Goal: Answer question/provide support: Share knowledge or assist other users

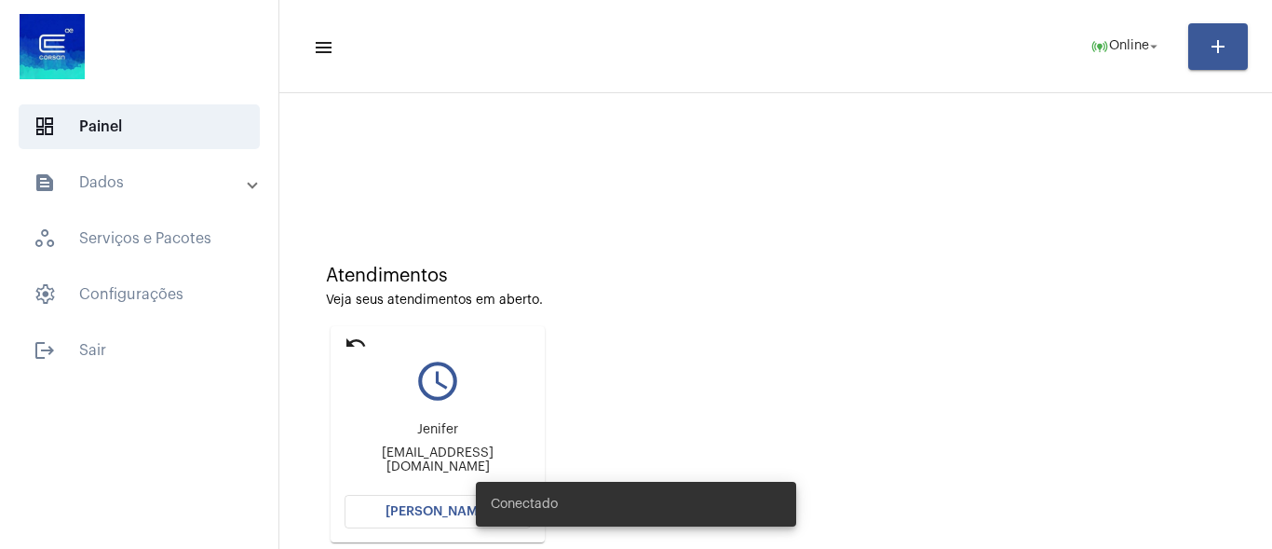
click at [434, 507] on span "[PERSON_NAME]" at bounding box center [438, 511] width 104 height 13
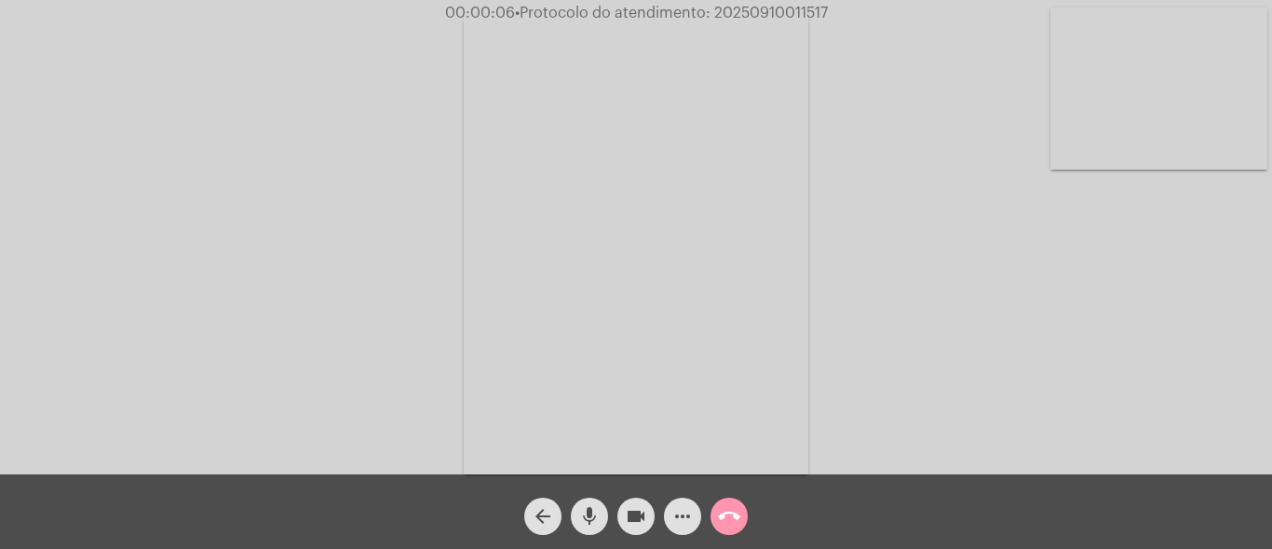
click at [589, 517] on mat-icon "mic" at bounding box center [589, 516] width 22 height 22
click at [592, 506] on mat-icon "mic_off" at bounding box center [589, 516] width 22 height 22
click at [580, 509] on mat-icon "mic" at bounding box center [589, 516] width 22 height 22
click at [594, 502] on span "mic_off" at bounding box center [589, 515] width 22 height 37
click at [590, 505] on mat-icon "mic" at bounding box center [589, 516] width 22 height 22
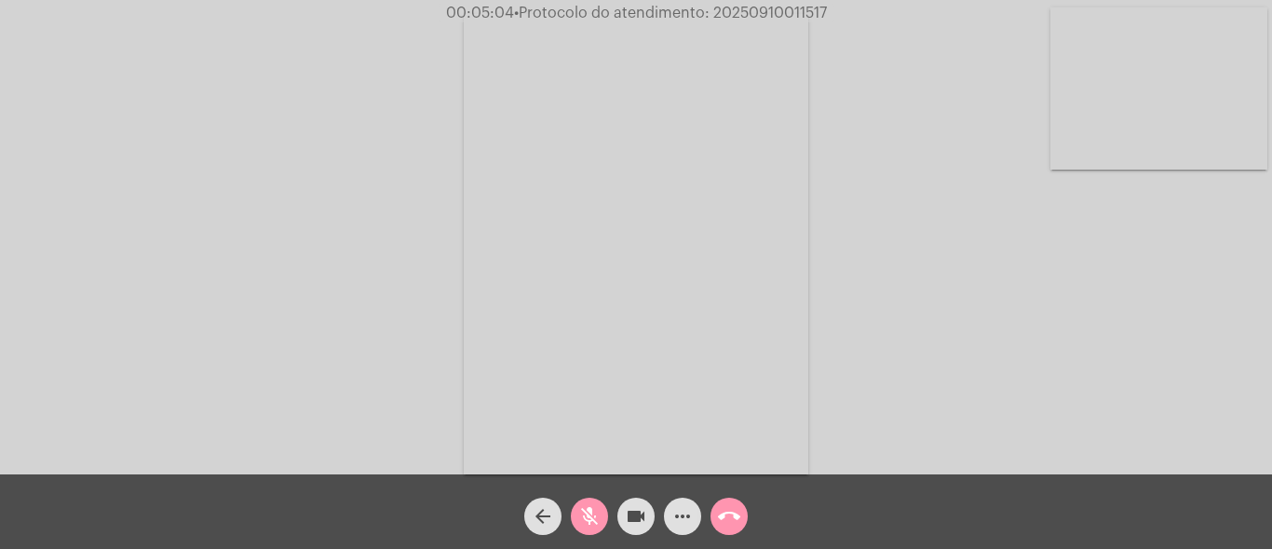
click at [592, 508] on mat-icon "mic_off" at bounding box center [589, 516] width 22 height 22
click at [589, 519] on mat-icon "mic" at bounding box center [589, 516] width 22 height 22
click at [586, 499] on span "mic_off" at bounding box center [589, 515] width 22 height 37
click at [686, 520] on mat-icon "more_horiz" at bounding box center [682, 516] width 22 height 22
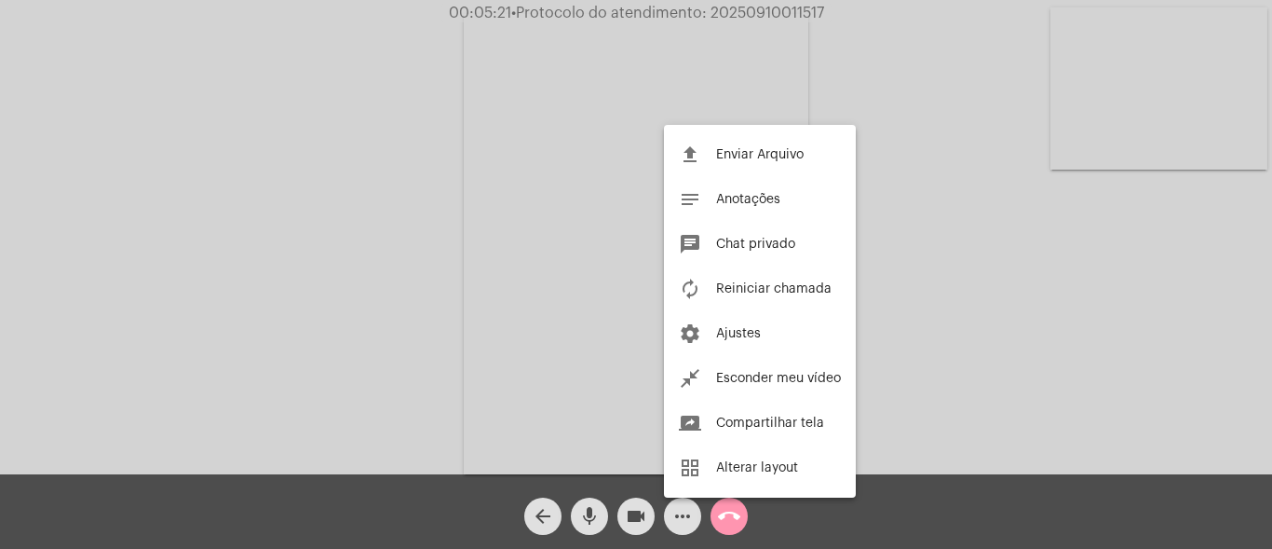
click at [208, 163] on div at bounding box center [636, 274] width 1272 height 549
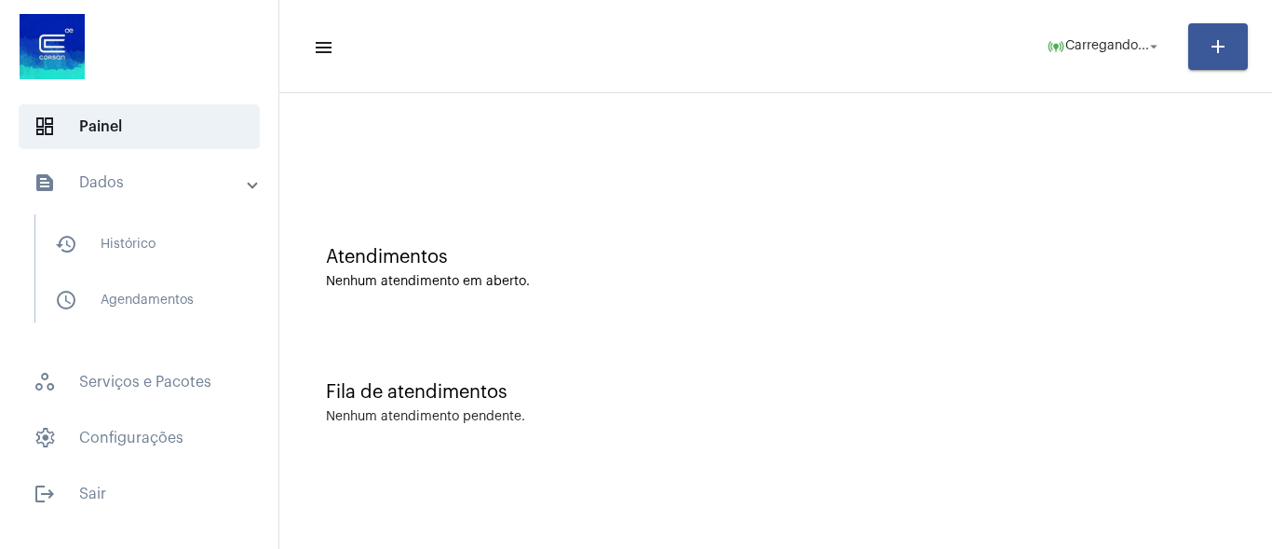
click at [608, 506] on mat-sidenav-content "menu online_prediction Carregando... arrow_drop_down add Atendimentos Nenhum at…" at bounding box center [775, 274] width 993 height 549
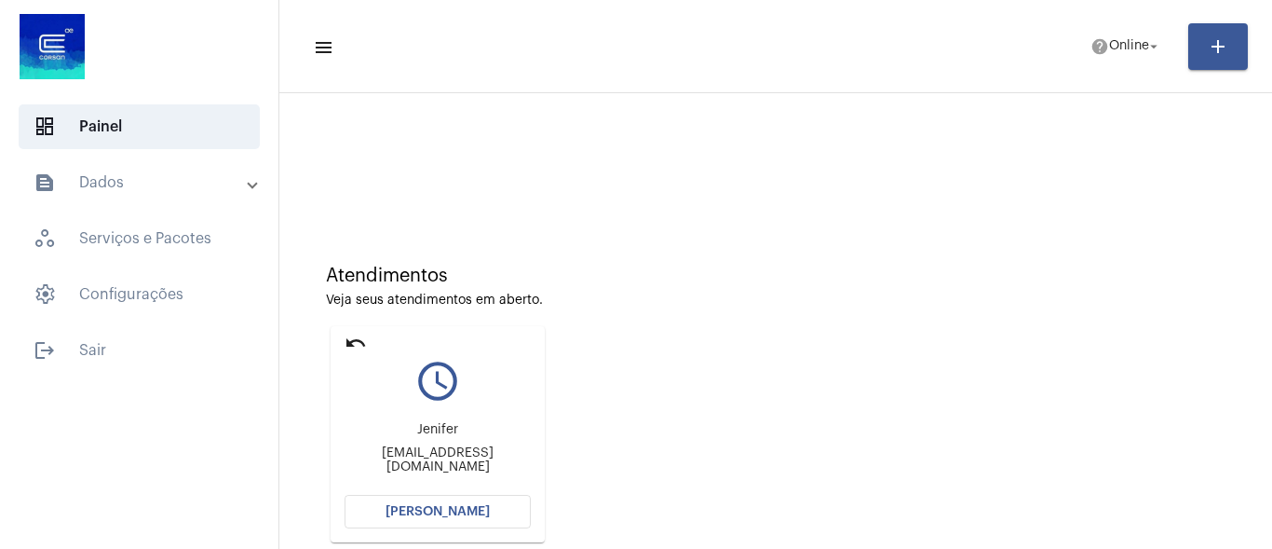
click at [457, 504] on button "[PERSON_NAME]" at bounding box center [438, 512] width 186 height 34
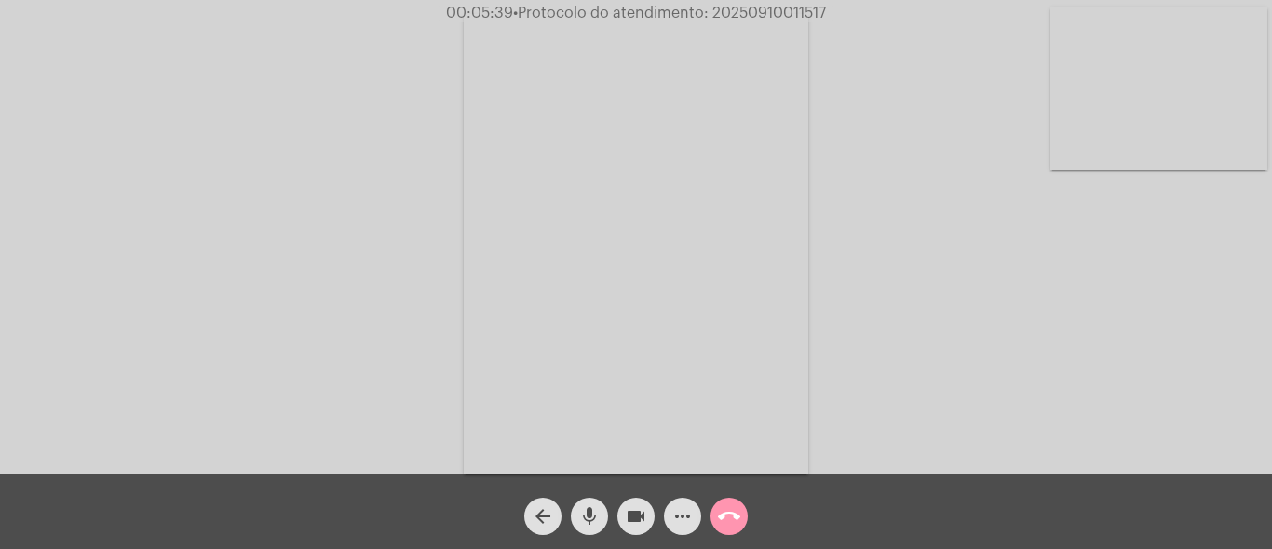
click at [591, 515] on mat-icon "mic" at bounding box center [589, 516] width 22 height 22
click at [640, 517] on mat-icon "videocam" at bounding box center [636, 516] width 22 height 22
click at [640, 517] on mat-icon "videocam_off" at bounding box center [636, 516] width 22 height 22
click at [587, 517] on mat-icon "mic_off" at bounding box center [589, 516] width 22 height 22
click at [590, 501] on span "mic" at bounding box center [589, 515] width 22 height 37
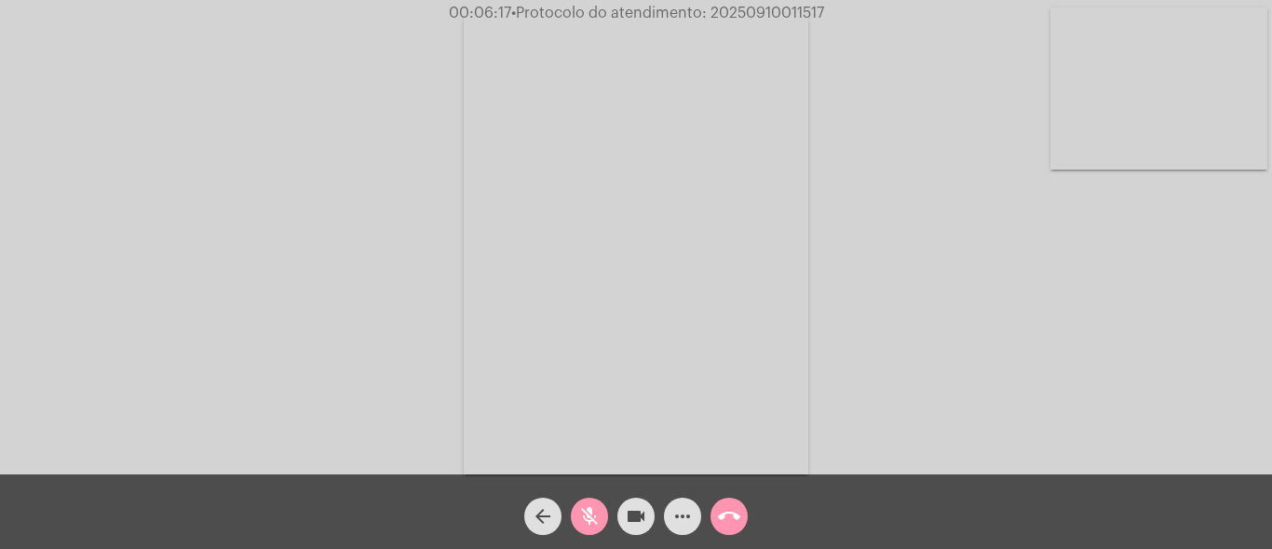
click at [596, 521] on mat-icon "mic_off" at bounding box center [589, 516] width 22 height 22
click at [582, 520] on mat-icon "mic" at bounding box center [589, 516] width 22 height 22
click at [597, 505] on mat-icon "mic_off" at bounding box center [589, 516] width 22 height 22
click at [589, 510] on mat-icon "mic" at bounding box center [589, 516] width 22 height 22
click at [601, 508] on button "mic_off" at bounding box center [589, 515] width 37 height 37
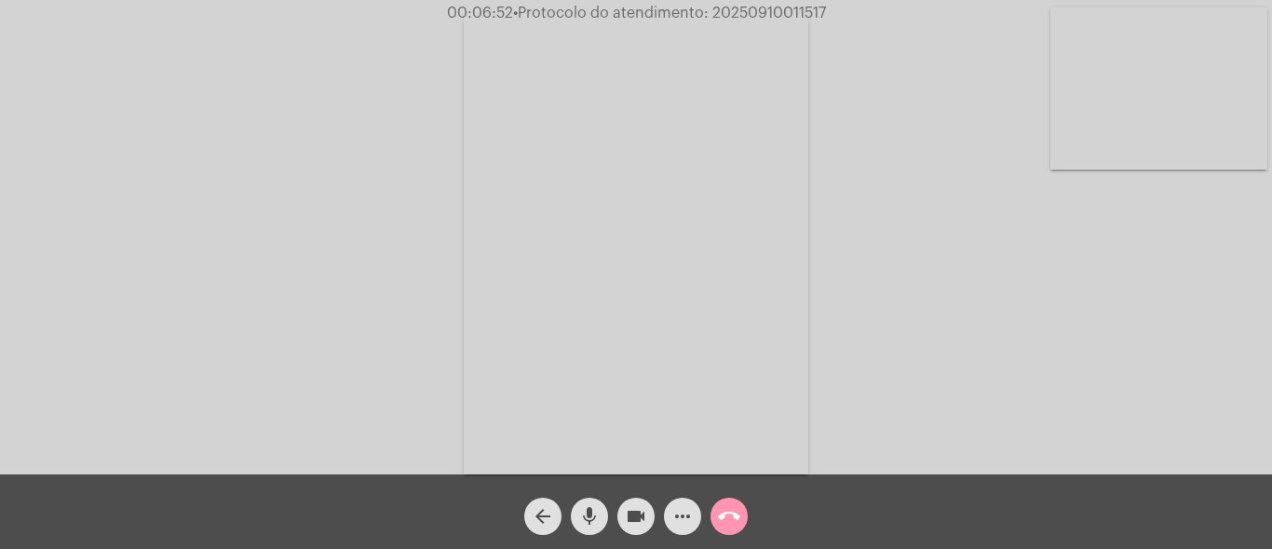
click at [589, 514] on mat-icon "mic" at bounding box center [589, 516] width 22 height 22
click at [599, 518] on mat-icon "mic_off" at bounding box center [589, 516] width 22 height 22
click at [599, 518] on mat-icon "mic" at bounding box center [589, 516] width 22 height 22
click at [582, 511] on mat-icon "mic_off" at bounding box center [589, 516] width 22 height 22
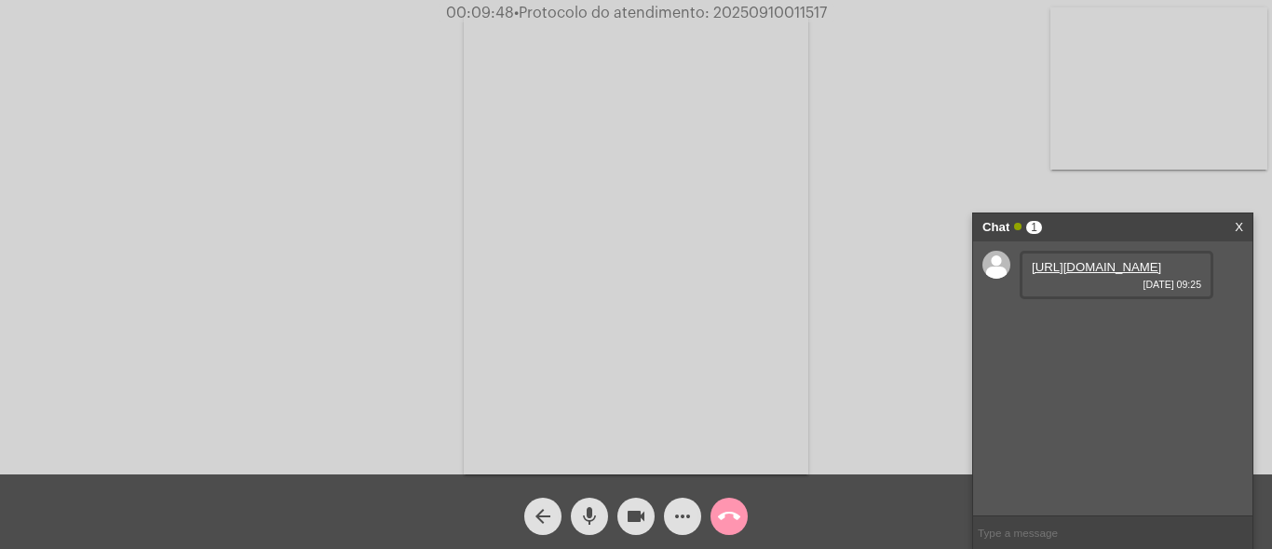
click at [1085, 274] on link "[URL][DOMAIN_NAME]" at bounding box center [1096, 267] width 129 height 14
click at [1011, 135] on div "Acessando Câmera e Microfone..." at bounding box center [636, 242] width 1268 height 474
click at [1072, 327] on link "[URL][DOMAIN_NAME]" at bounding box center [1096, 320] width 129 height 14
click at [1032, 169] on div "Acessando Câmera e Microfone..." at bounding box center [636, 242] width 1268 height 474
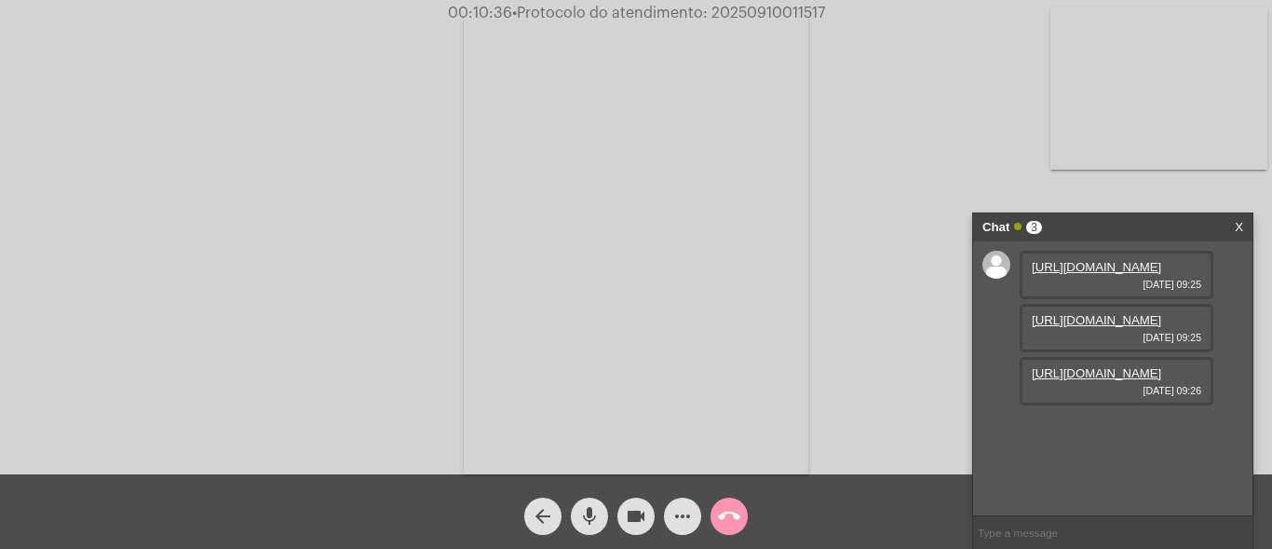
click at [1104, 380] on link "[URL][DOMAIN_NAME]" at bounding box center [1096, 373] width 129 height 14
click at [1031, 132] on div "Acessando Câmera e Microfone..." at bounding box center [636, 242] width 1268 height 474
click at [1067, 193] on div "Acessando Câmera e Microfone..." at bounding box center [636, 242] width 1268 height 474
click at [1116, 433] on link "[URL][DOMAIN_NAME]" at bounding box center [1096, 426] width 129 height 14
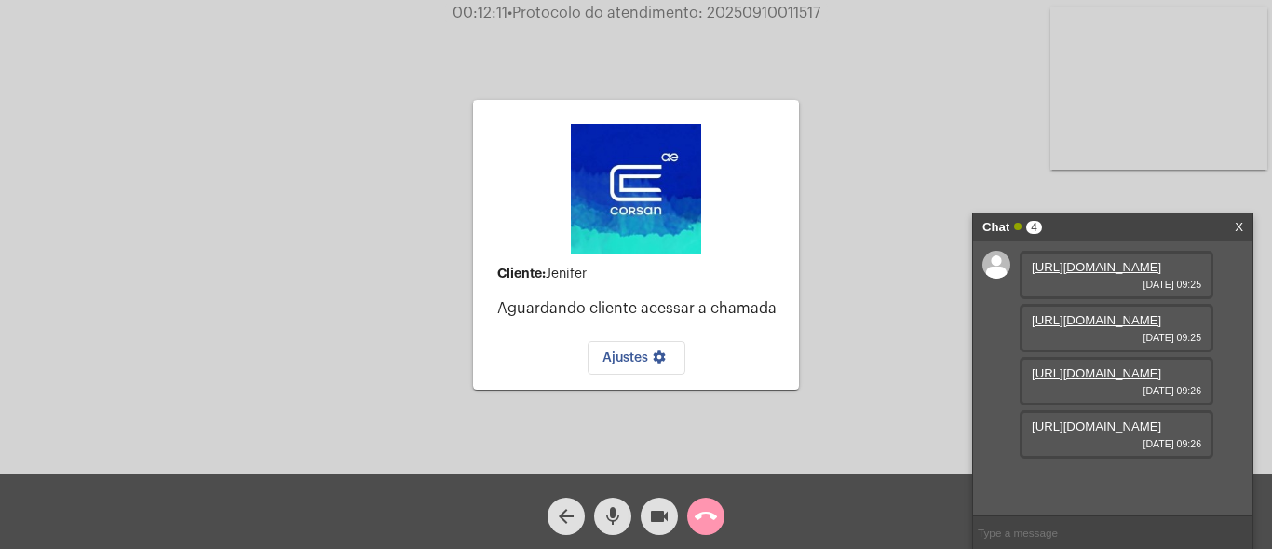
scroll to position [111, 0]
click at [1078, 183] on div "Cliente: [PERSON_NAME] cliente acessar a chamada Ajustes settings Acessando Câm…" at bounding box center [636, 242] width 1268 height 474
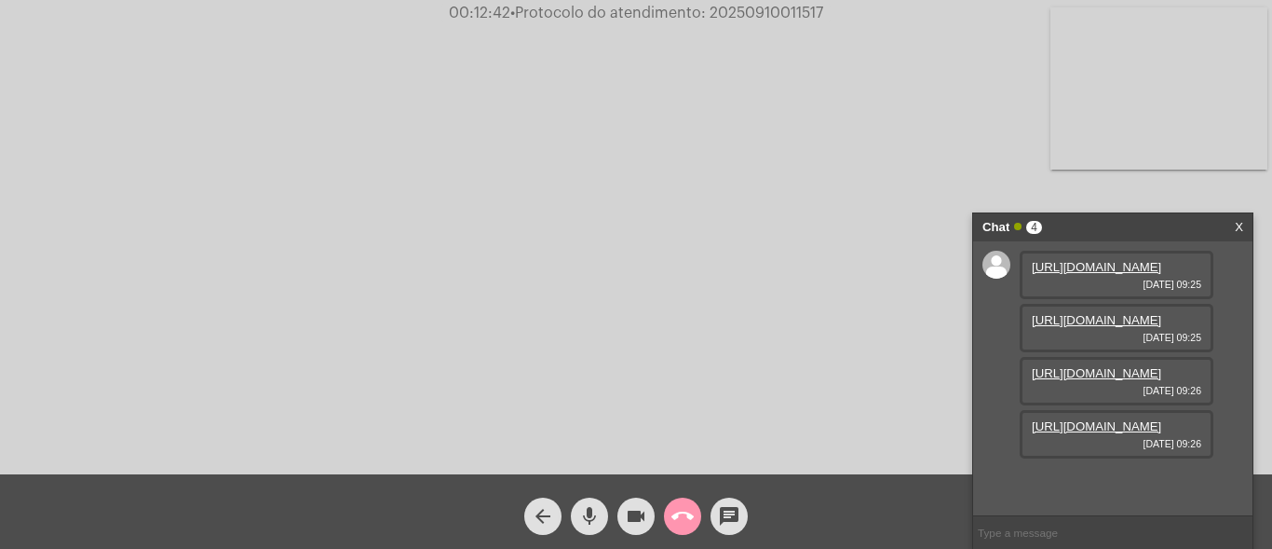
click at [600, 514] on mat-icon "mic" at bounding box center [589, 516] width 22 height 22
click at [600, 514] on mat-icon "mic_off" at bounding box center [589, 516] width 22 height 22
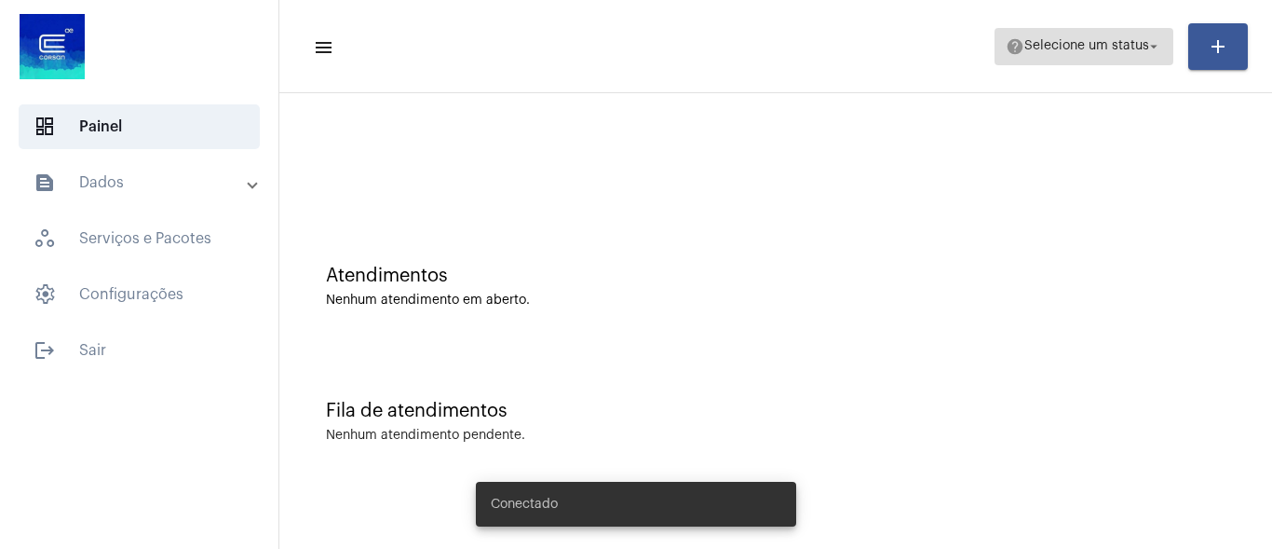
click at [1100, 28] on button "help Selecione um status arrow_drop_down" at bounding box center [1084, 46] width 179 height 37
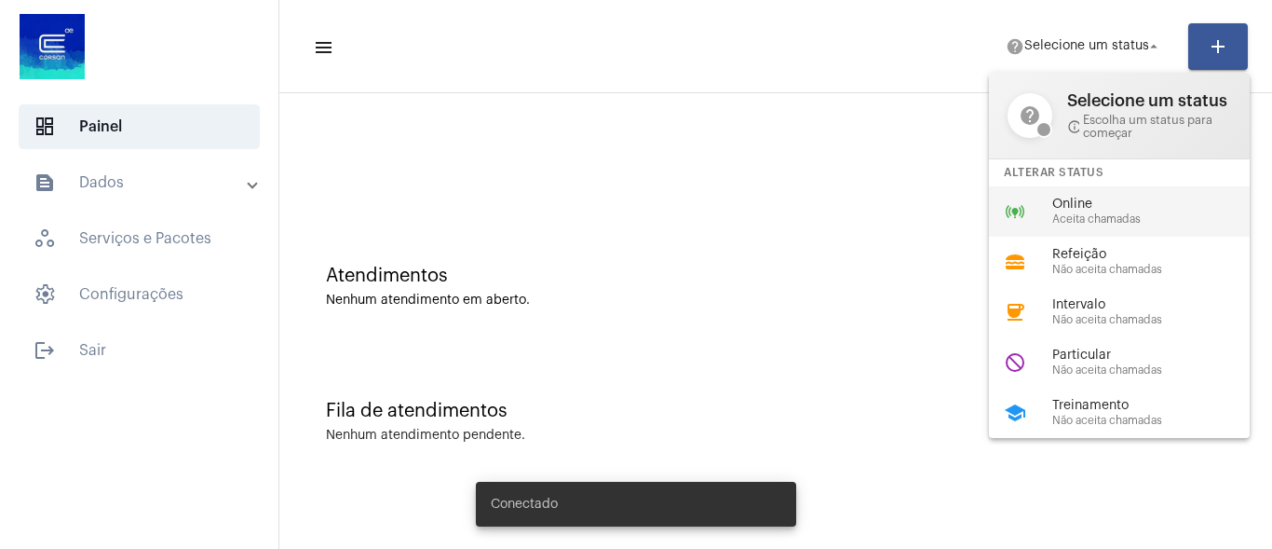
click at [1097, 235] on div "online_prediction Online Aceita chamadas" at bounding box center [1134, 211] width 291 height 50
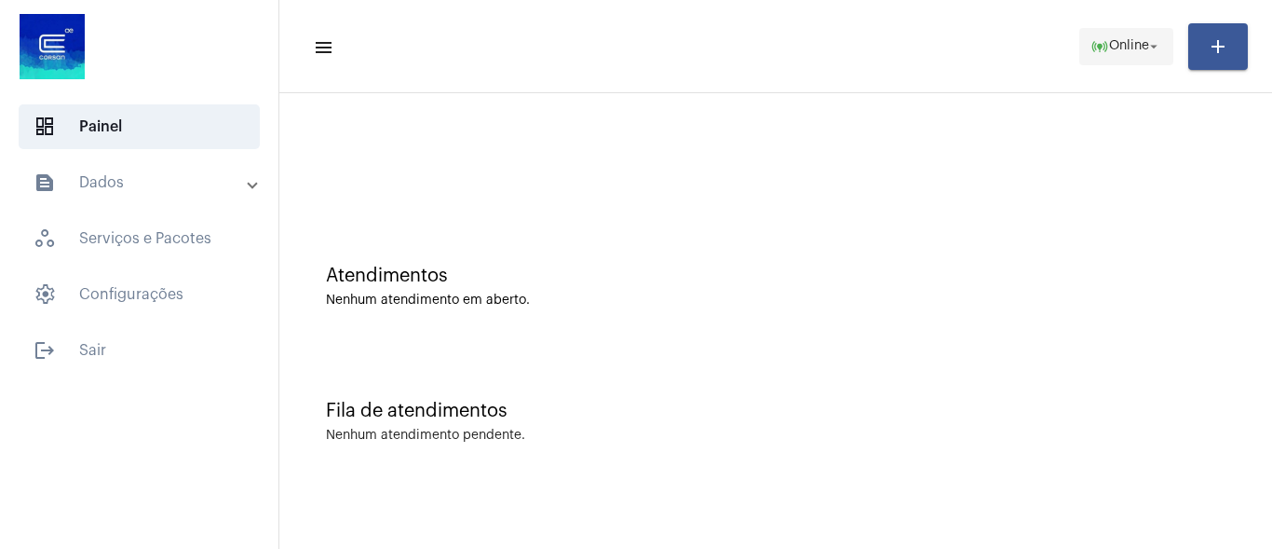
click at [1111, 35] on span "online_prediction Online arrow_drop_down" at bounding box center [1127, 46] width 72 height 34
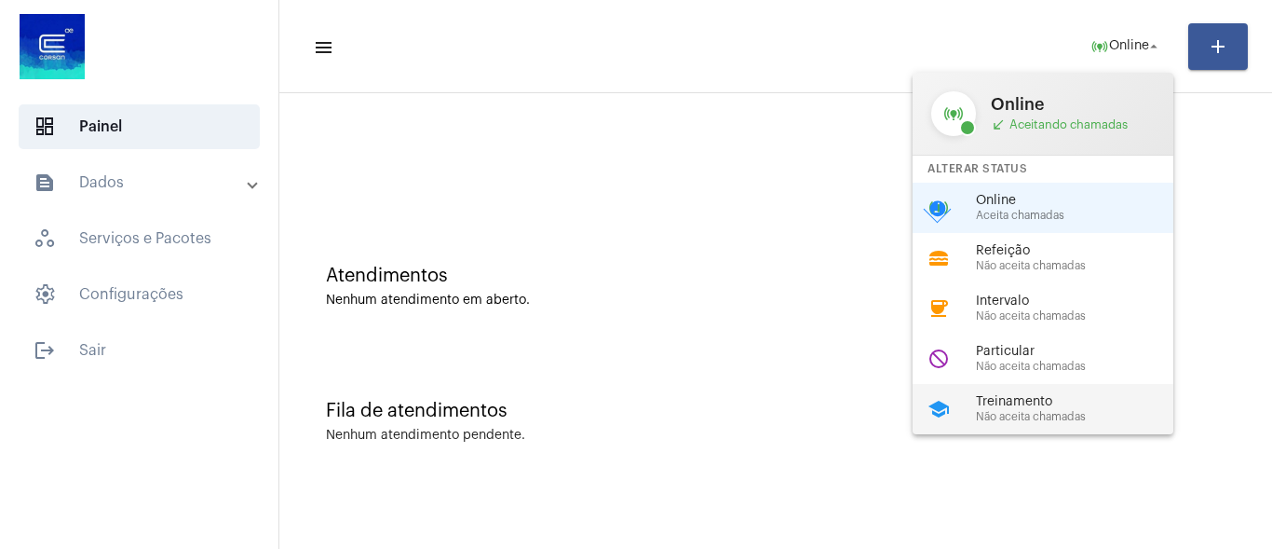
click at [990, 403] on span "Treinamento" at bounding box center [1082, 402] width 212 height 14
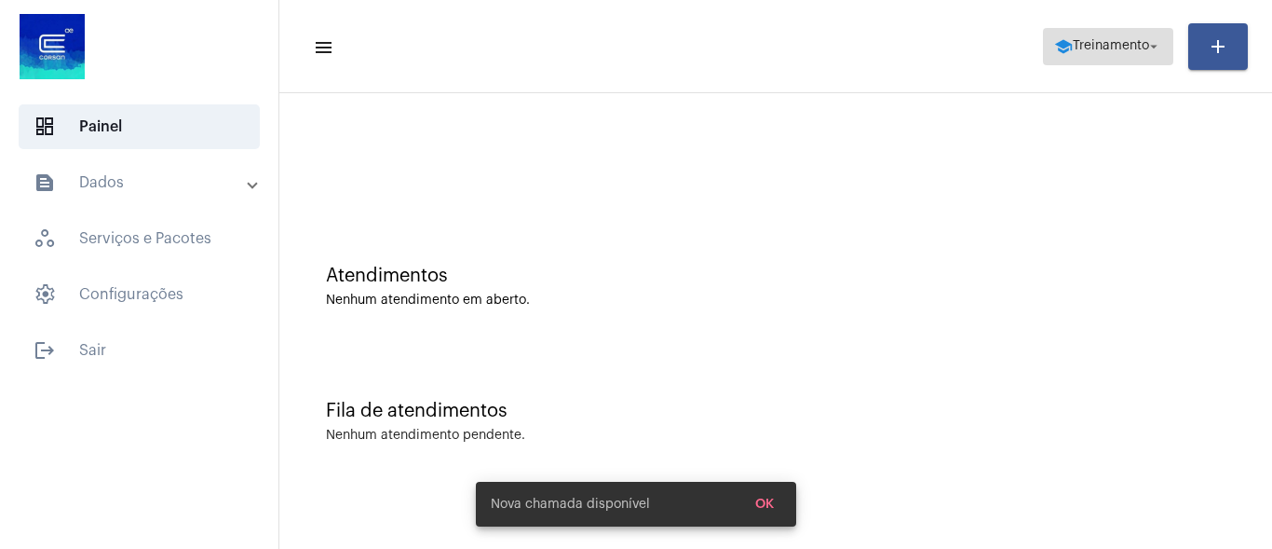
click at [1083, 34] on span "school Treinamento arrow_drop_down" at bounding box center [1108, 46] width 108 height 34
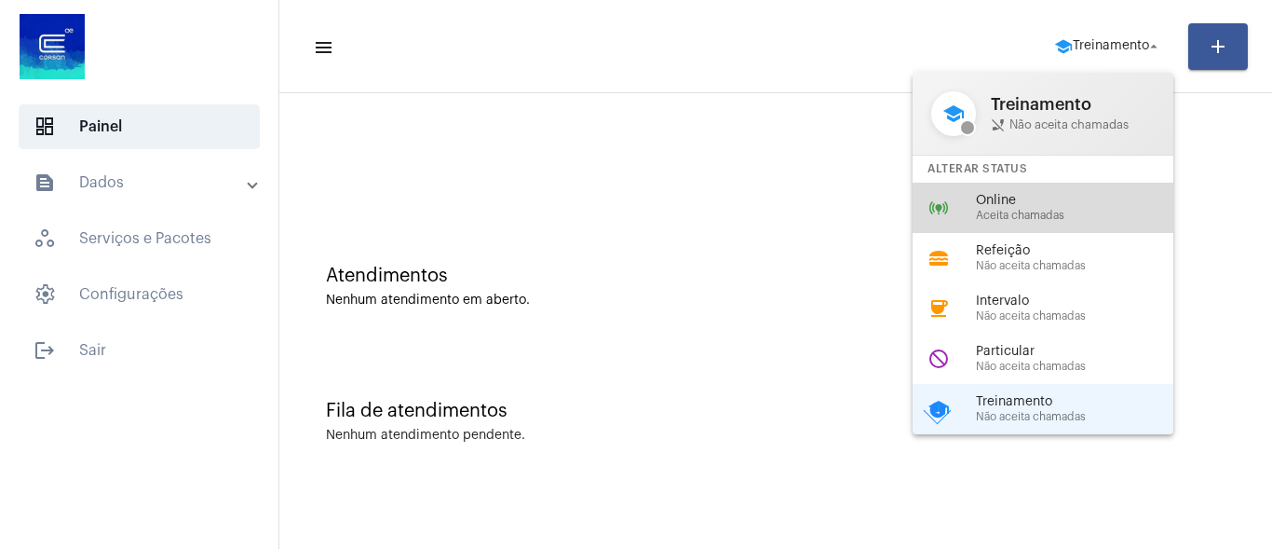
click at [1014, 223] on div "online_prediction Online Aceita chamadas" at bounding box center [1058, 208] width 291 height 50
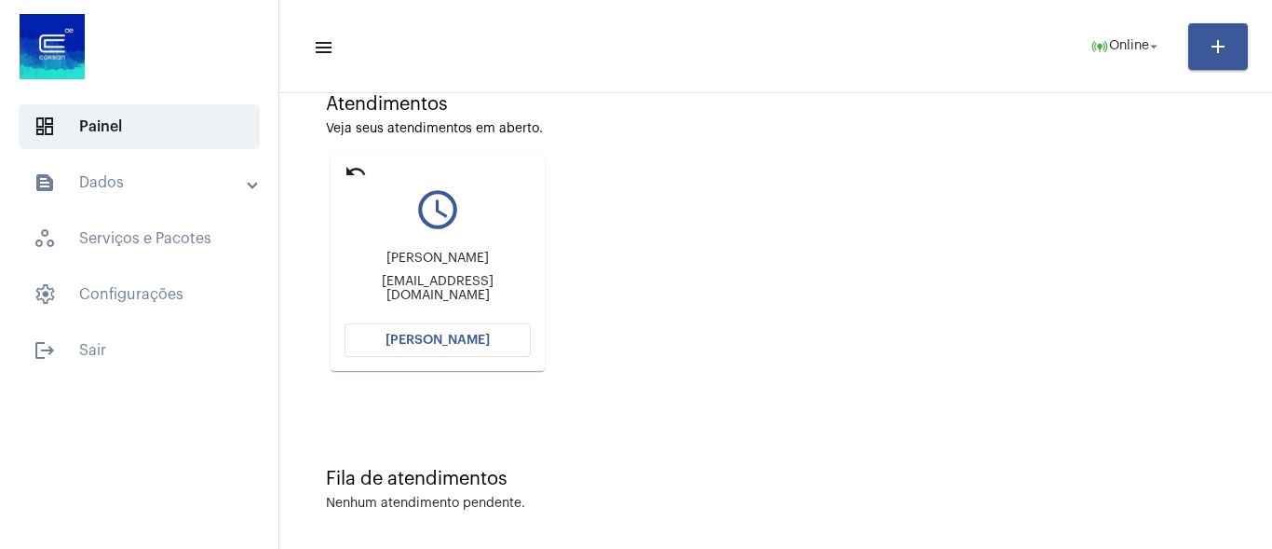
scroll to position [180, 0]
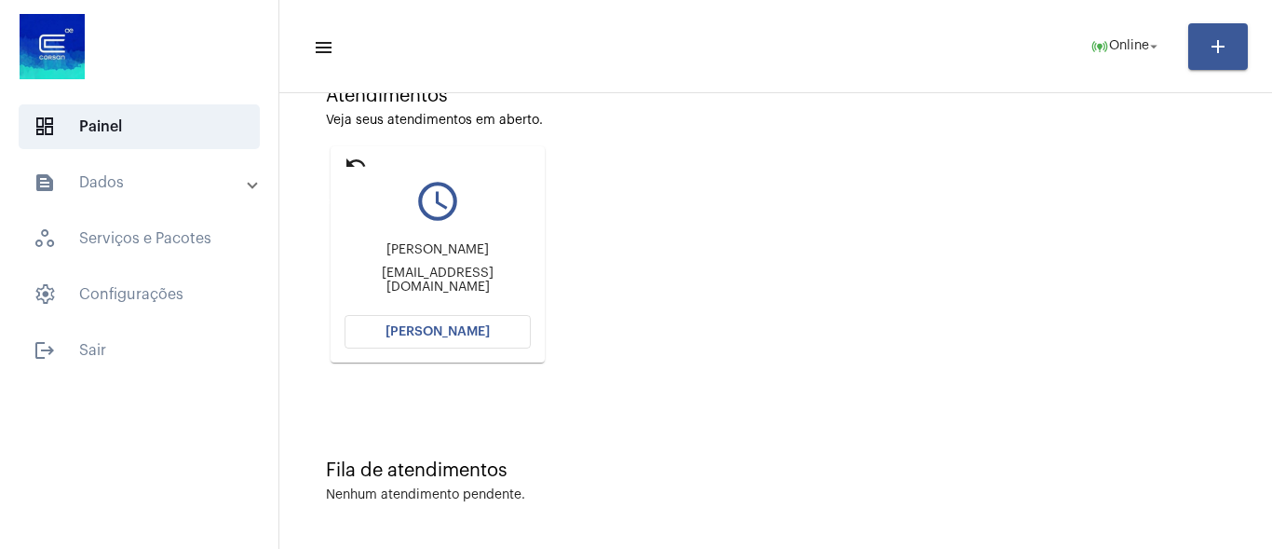
click at [358, 164] on mat-icon "undo" at bounding box center [356, 163] width 22 height 22
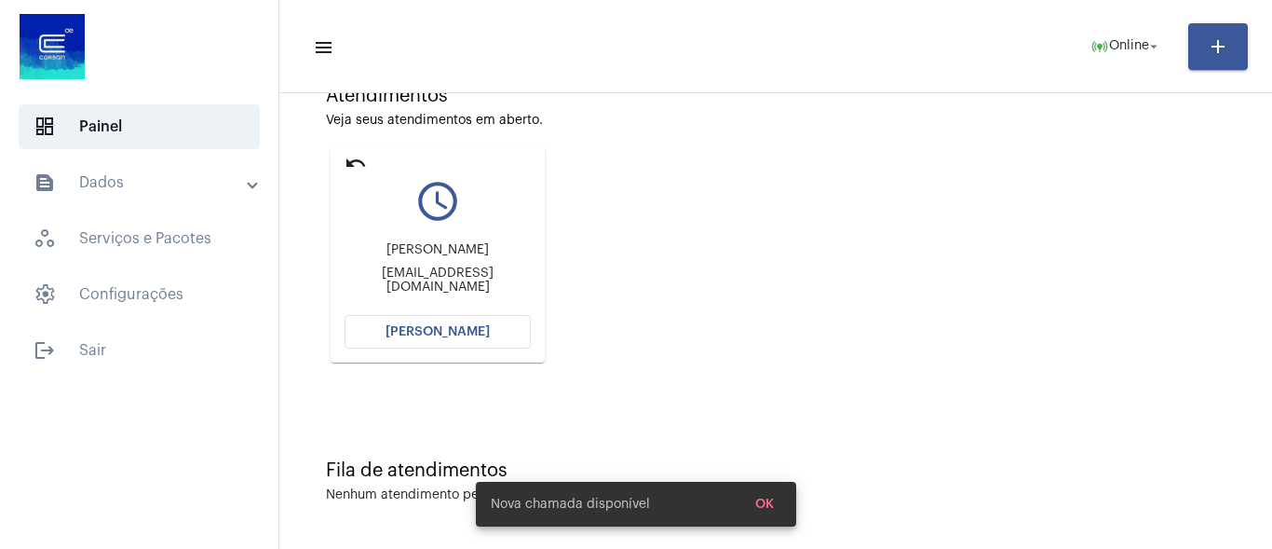
scroll to position [0, 0]
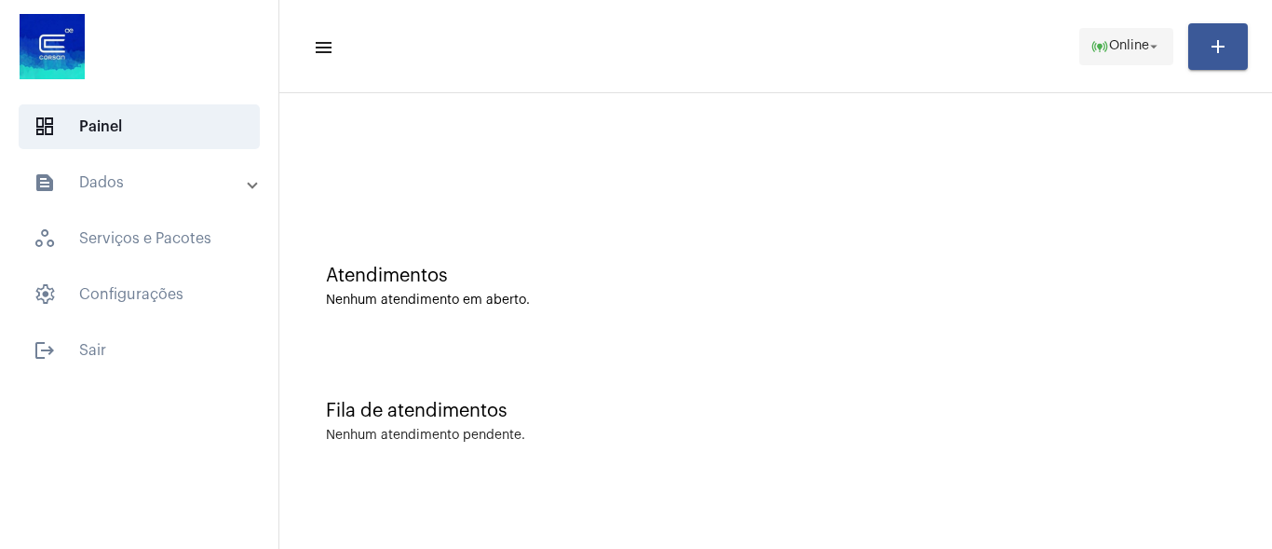
click at [1133, 48] on span "Online" at bounding box center [1129, 46] width 40 height 13
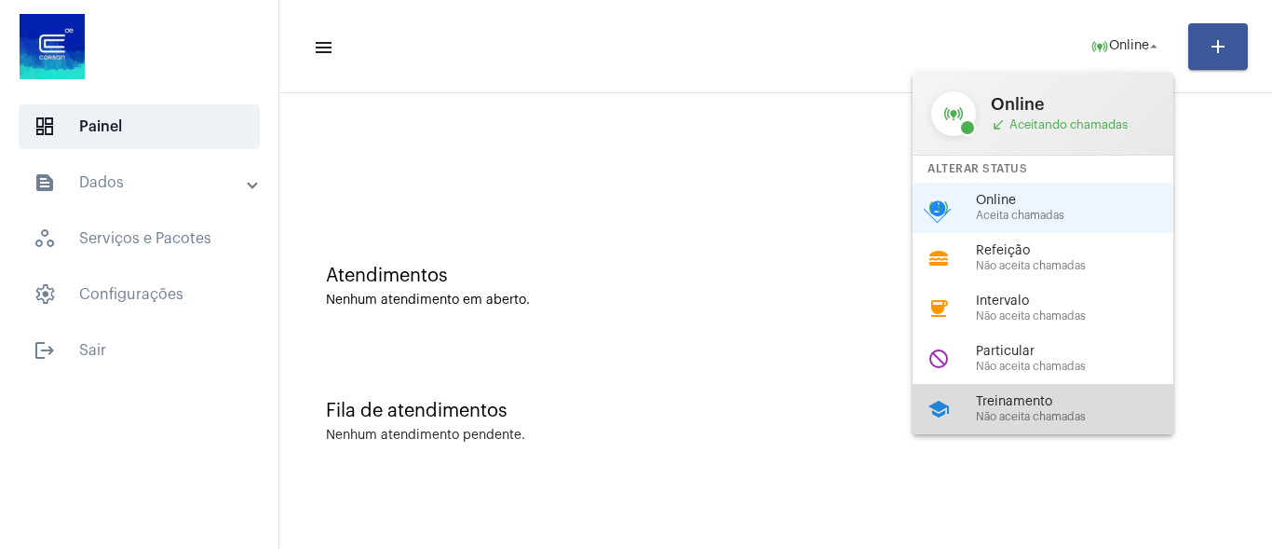
click at [1024, 414] on span "Não aceita chamadas" at bounding box center [1082, 417] width 212 height 12
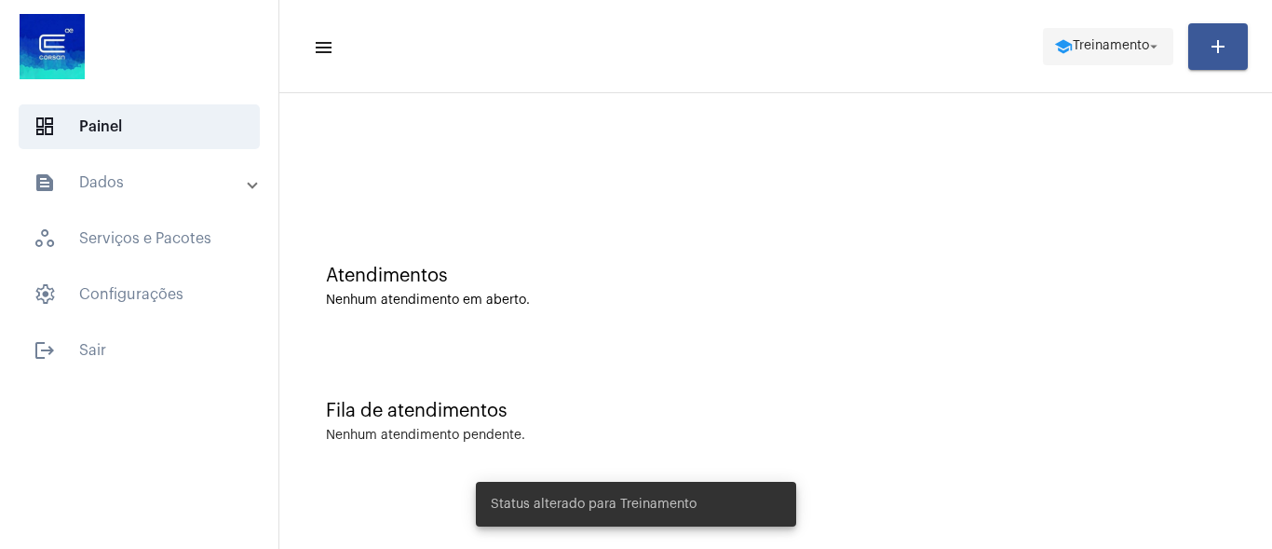
click at [1073, 43] on span "Treinamento" at bounding box center [1111, 46] width 76 height 13
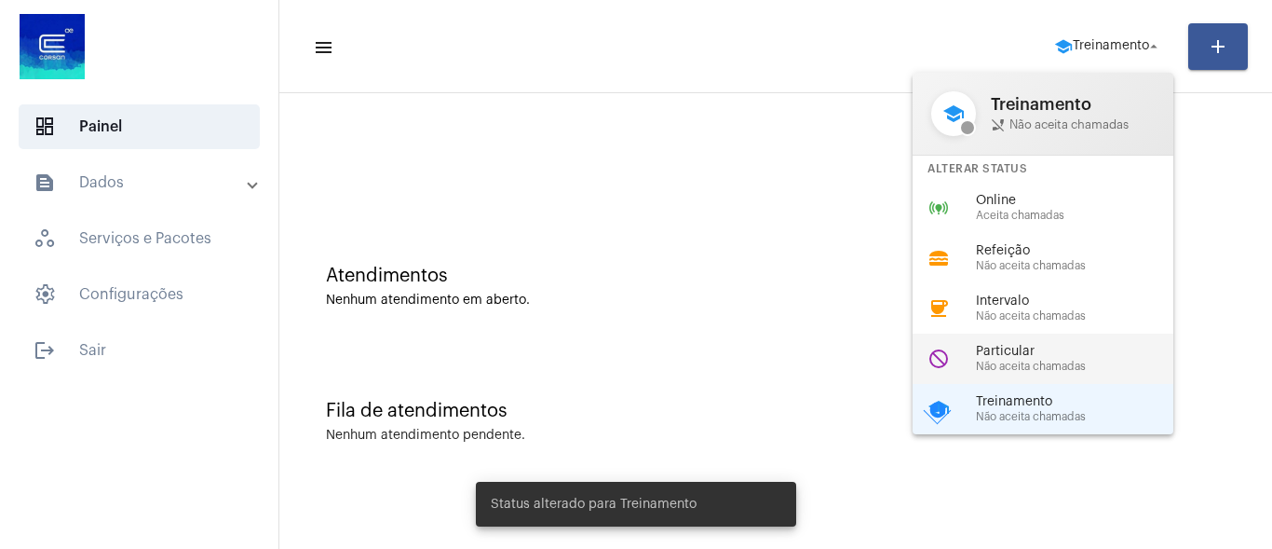
click at [1033, 341] on div "do_not_disturb Particular Não aceita chamadas" at bounding box center [1058, 358] width 291 height 50
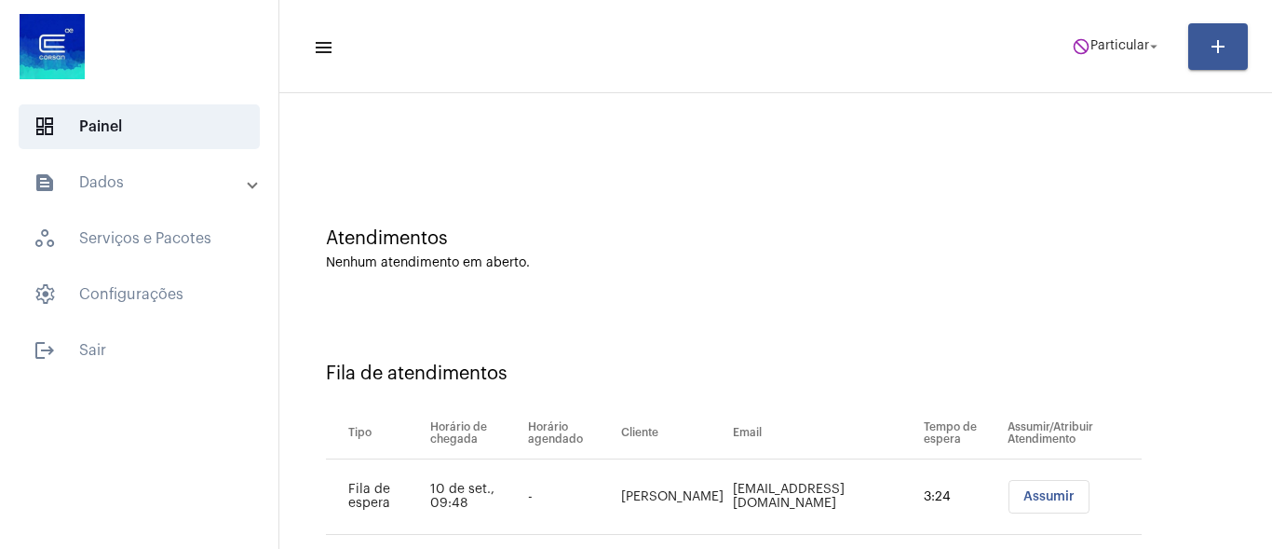
scroll to position [74, 0]
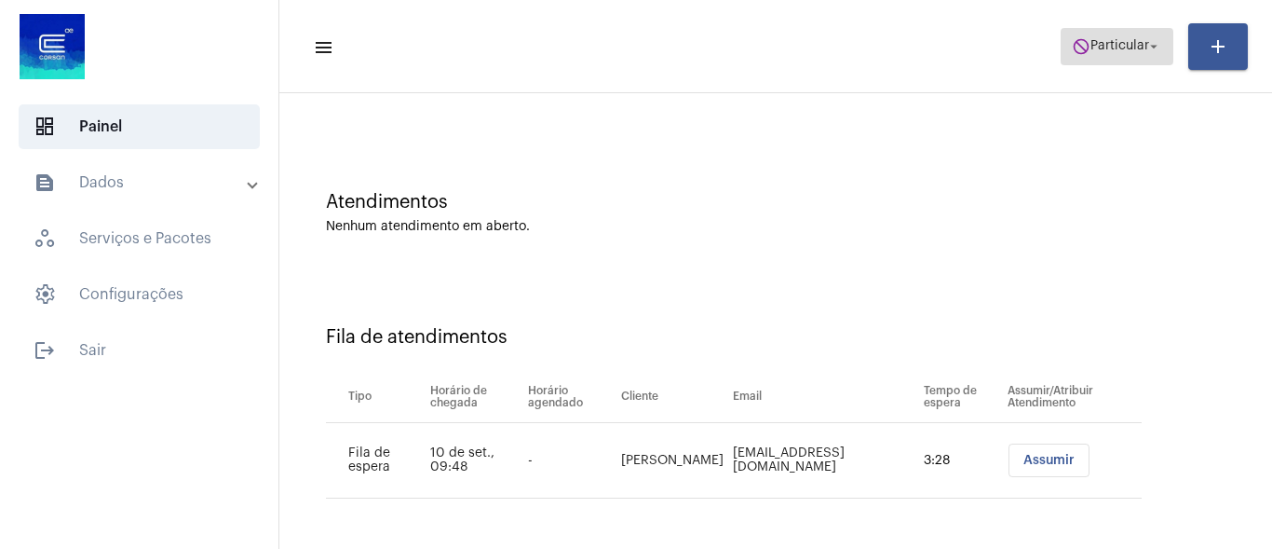
click at [1102, 46] on span "Particular" at bounding box center [1120, 46] width 59 height 13
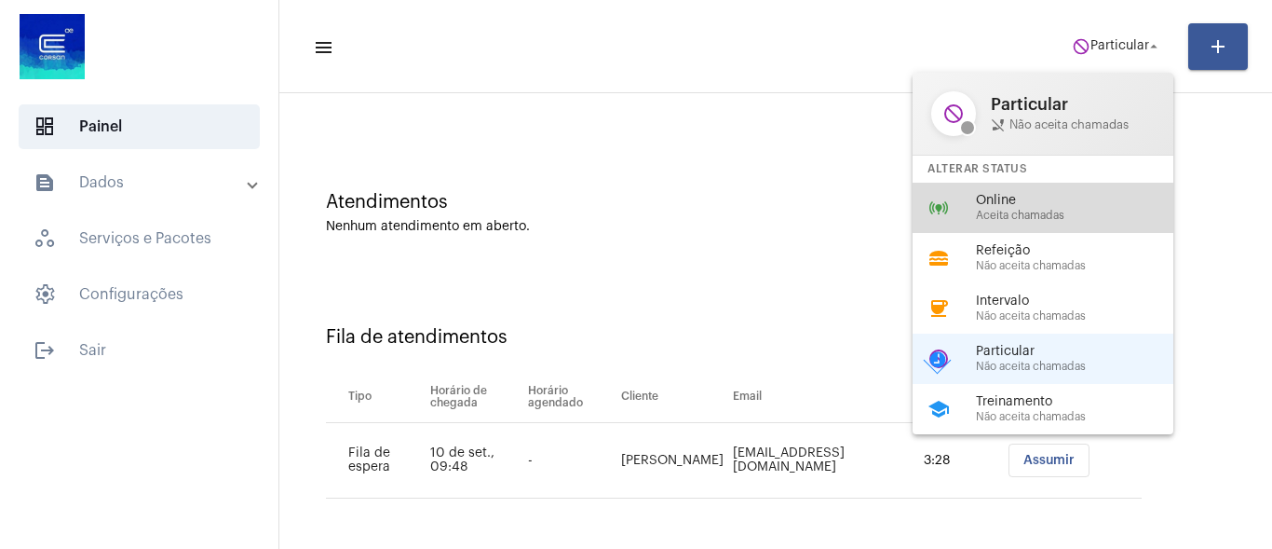
click at [1020, 228] on div "online_prediction Online Aceita chamadas" at bounding box center [1058, 208] width 291 height 50
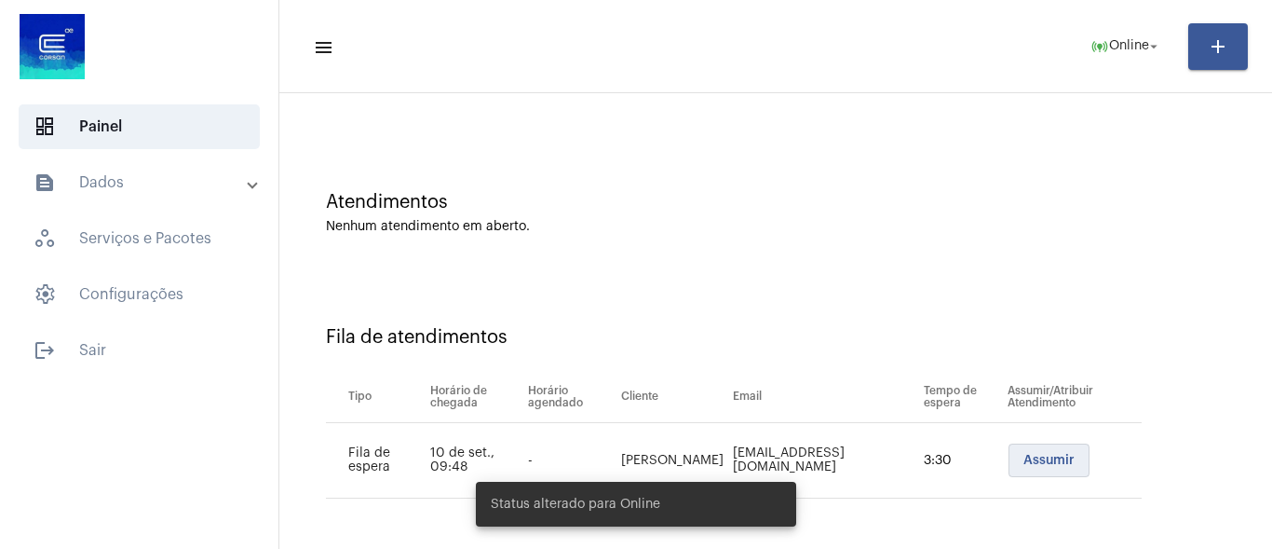
click at [1023, 458] on span "Assumir" at bounding box center [1048, 460] width 51 height 13
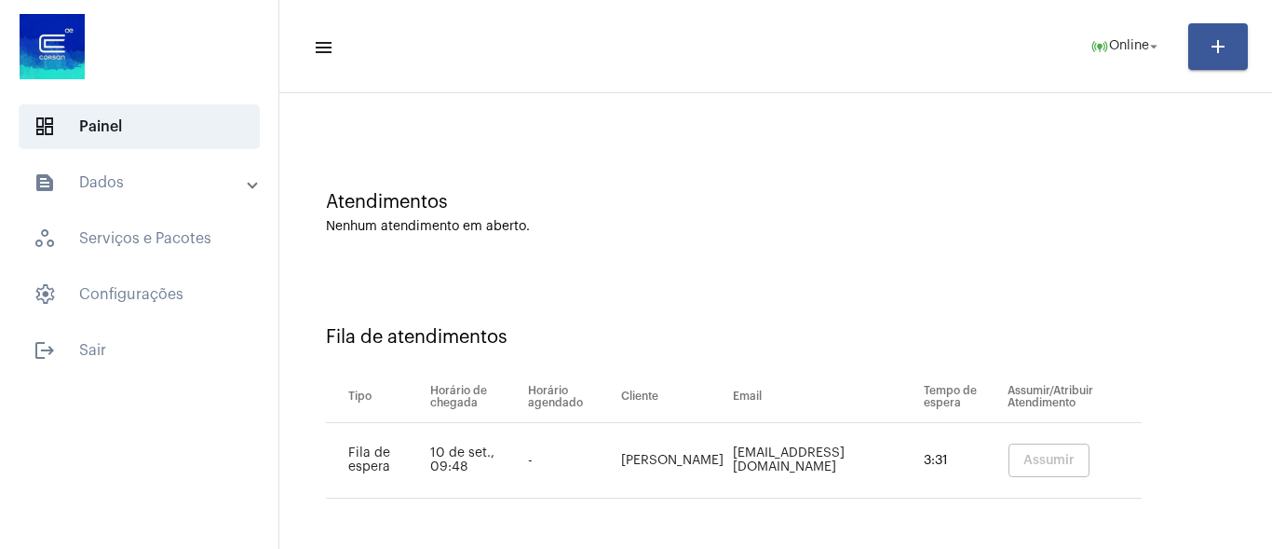
scroll to position [0, 0]
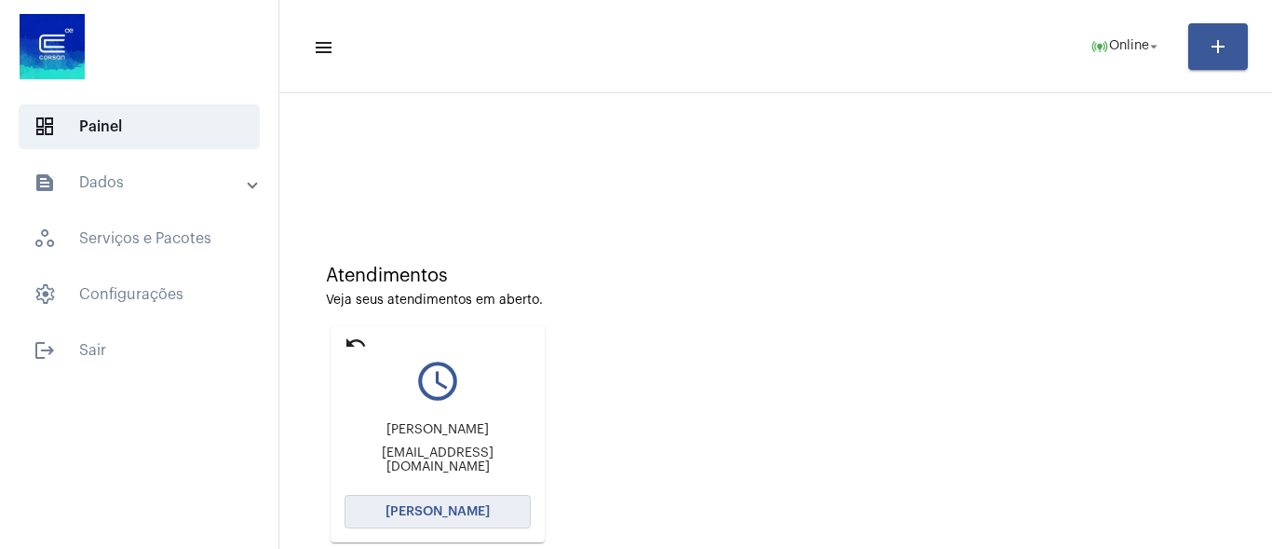
click at [511, 519] on button "[PERSON_NAME]" at bounding box center [438, 512] width 186 height 34
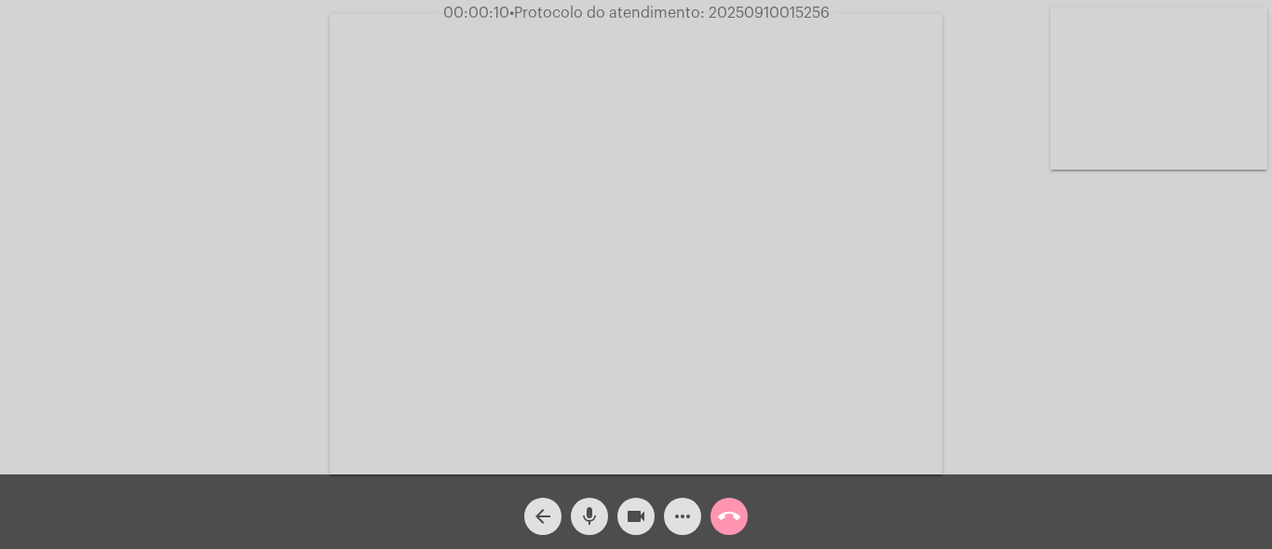
click at [589, 501] on span "mic" at bounding box center [589, 515] width 22 height 37
click at [1086, 340] on div "Acessando Câmera e Microfone..." at bounding box center [636, 242] width 1268 height 474
click at [587, 507] on mat-icon "mic_off" at bounding box center [589, 516] width 22 height 22
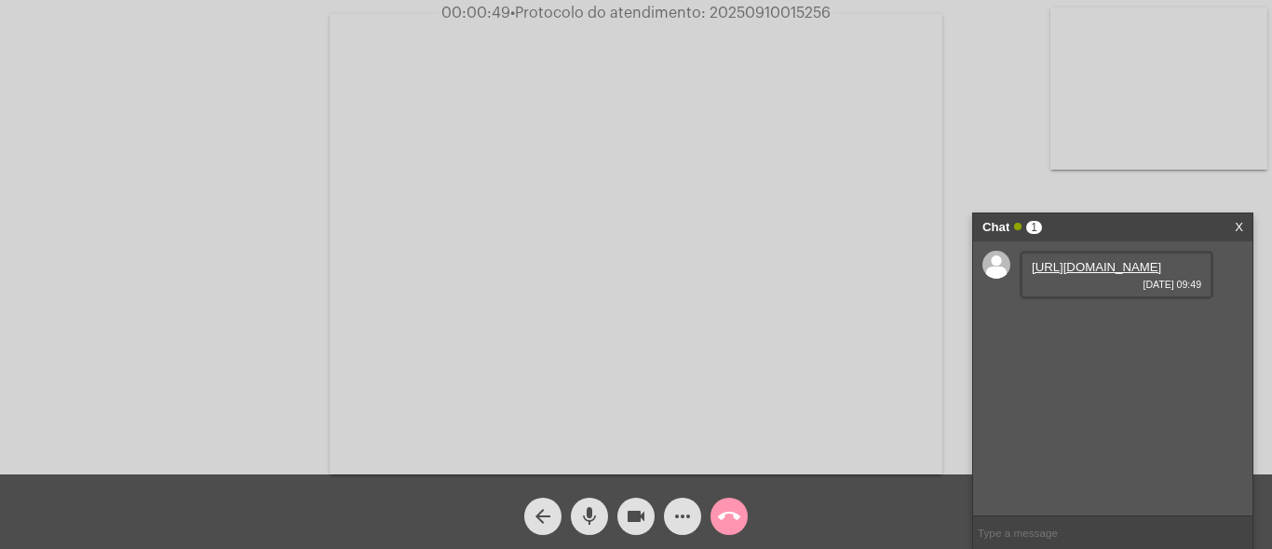
click at [1059, 274] on link "https://neft-transfer-bucket.s3.amazonaws.com/temp-2e35613a-e7cc-a18f-e4f1-1bd0…" at bounding box center [1096, 267] width 129 height 14
drag, startPoint x: 88, startPoint y: 141, endPoint x: 677, endPoint y: 281, distance: 606.0
click at [88, 141] on div "Acessando Câmera e Microfone..." at bounding box center [636, 242] width 1268 height 474
click at [1104, 327] on span "matrícula 2260025-6" at bounding box center [1088, 320] width 113 height 14
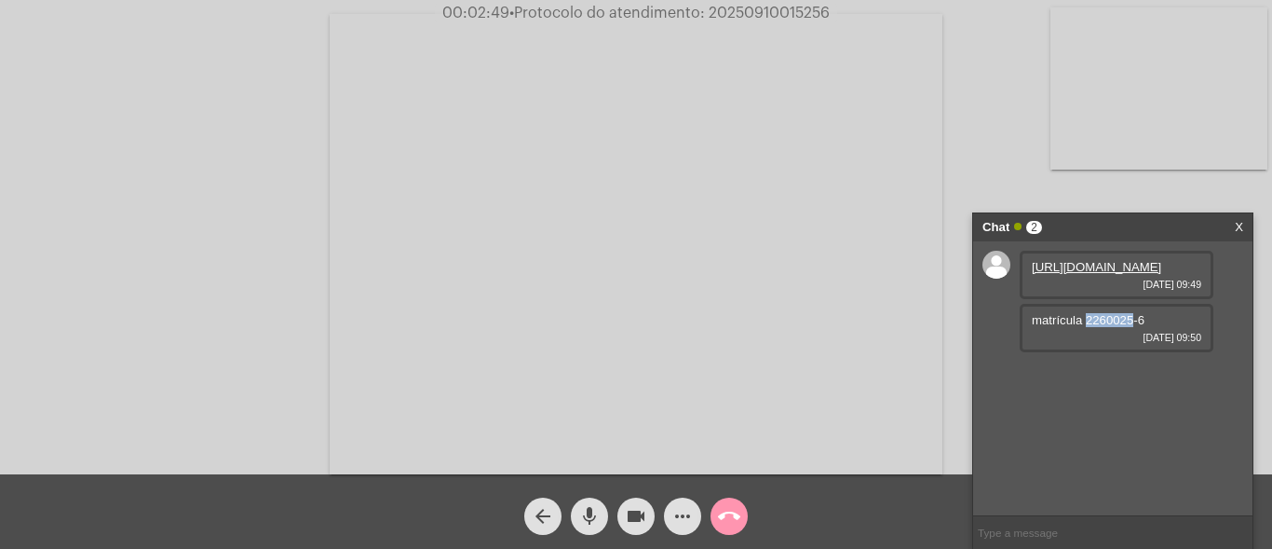
click at [1071, 194] on div "Acessando Câmera e Microfone..." at bounding box center [636, 242] width 1268 height 474
click at [1098, 380] on link "https://neft-transfer-bucket.s3.amazonaws.com/temp-32df7df5-e95f-7749-5437-b0f7…" at bounding box center [1096, 373] width 129 height 14
click at [1162, 184] on div "Acessando Câmera e Microfone..." at bounding box center [636, 242] width 1268 height 474
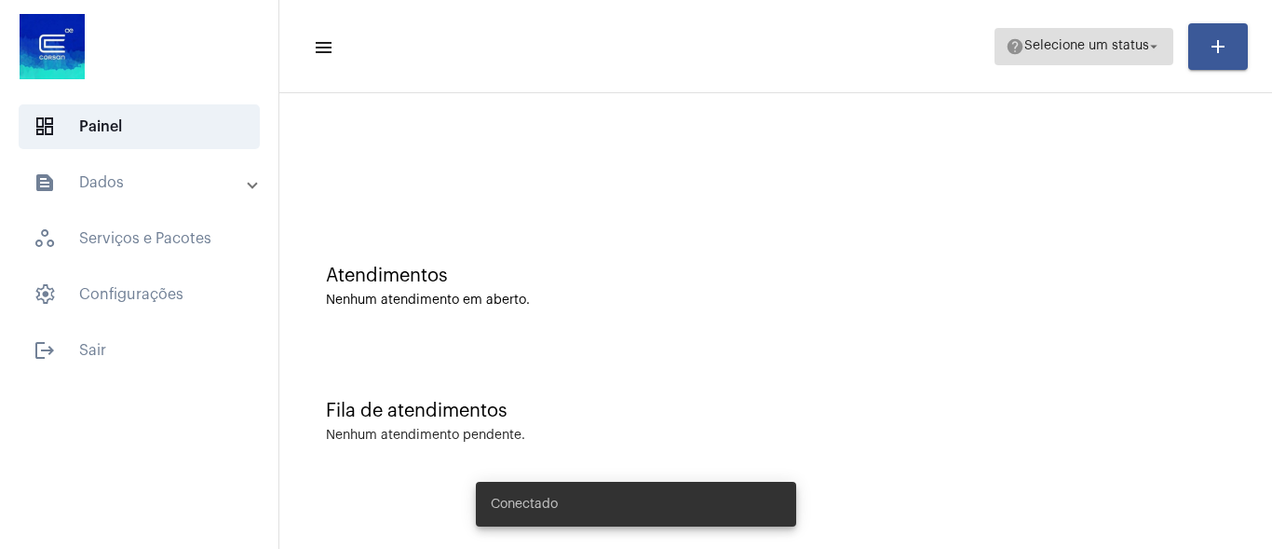
click at [1113, 45] on span "Selecione um status" at bounding box center [1086, 46] width 125 height 13
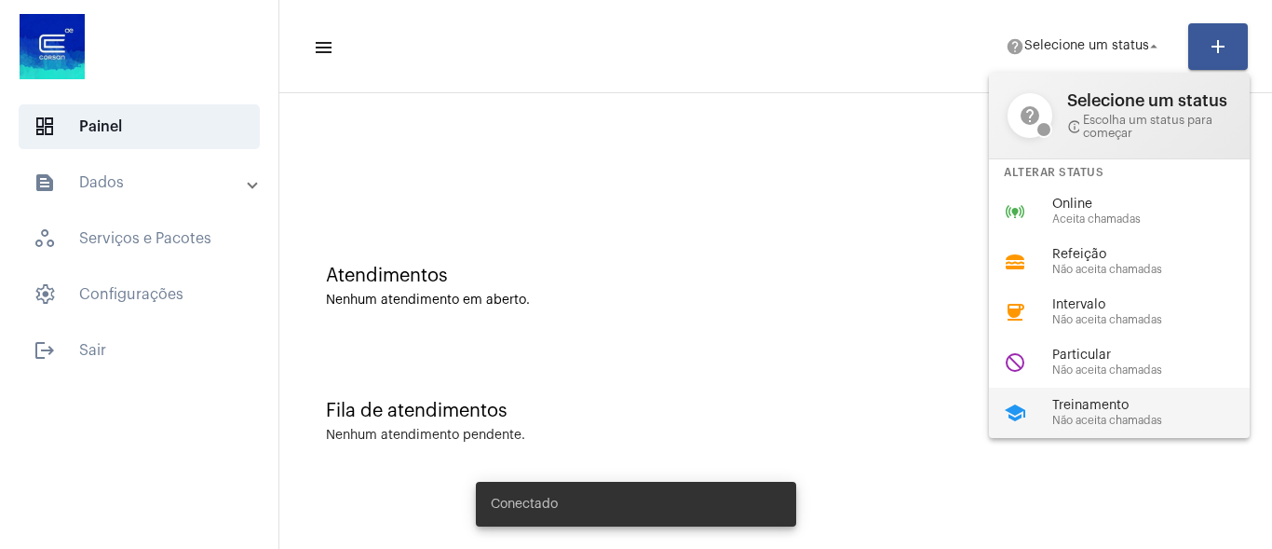
click at [1083, 390] on div "school Treinamento Não aceita chamadas" at bounding box center [1134, 412] width 291 height 50
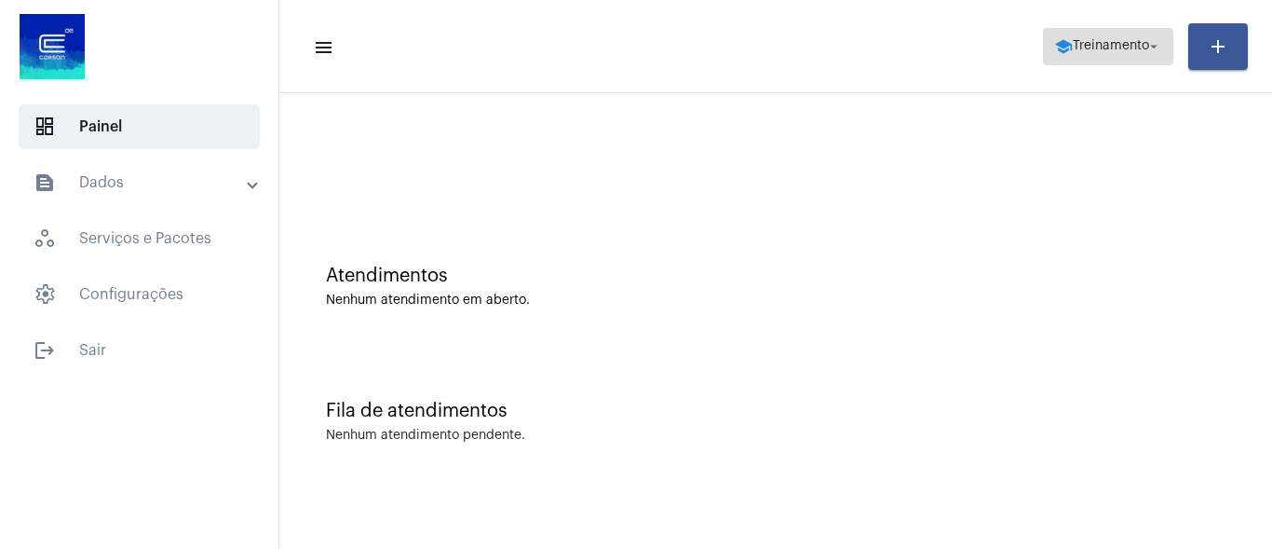
click at [1145, 36] on span "school Treinamento arrow_drop_down" at bounding box center [1108, 46] width 108 height 34
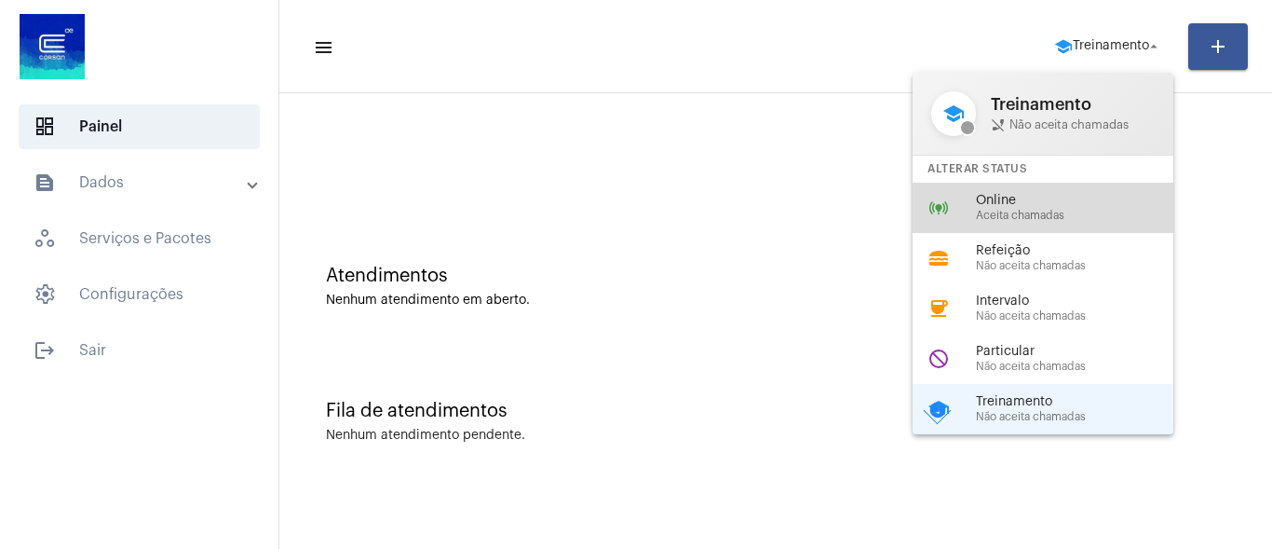
click at [1019, 211] on span "Aceita chamadas" at bounding box center [1082, 216] width 212 height 12
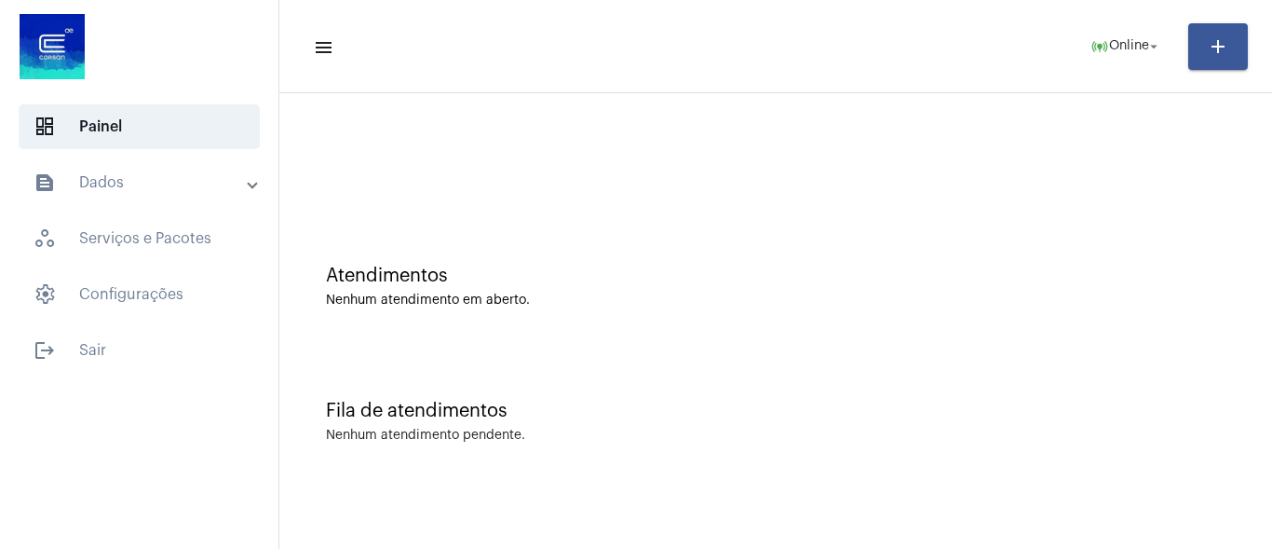
click at [1156, 313] on div "Atendimentos Nenhum atendimento em aberto." at bounding box center [776, 277] width 974 height 135
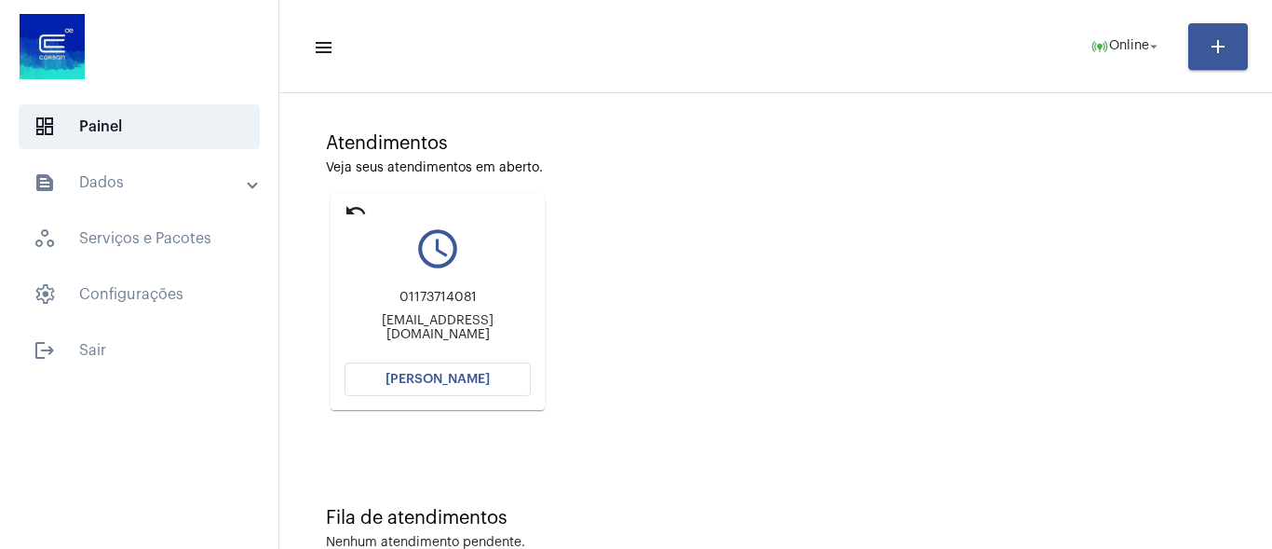
scroll to position [87, 0]
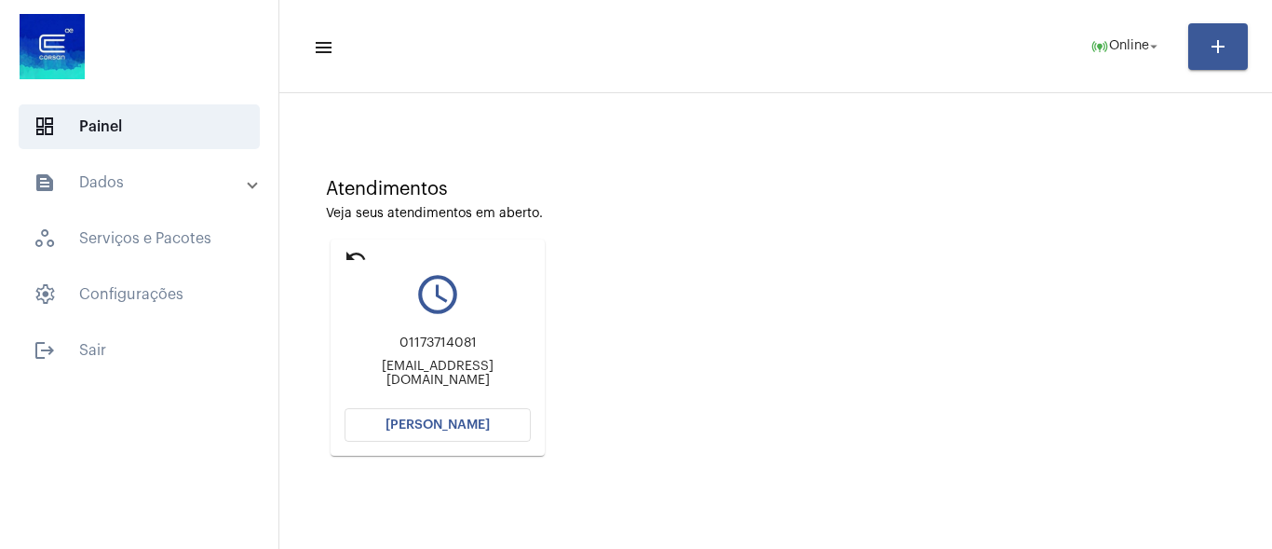
click at [451, 430] on span "[PERSON_NAME]" at bounding box center [438, 424] width 104 height 13
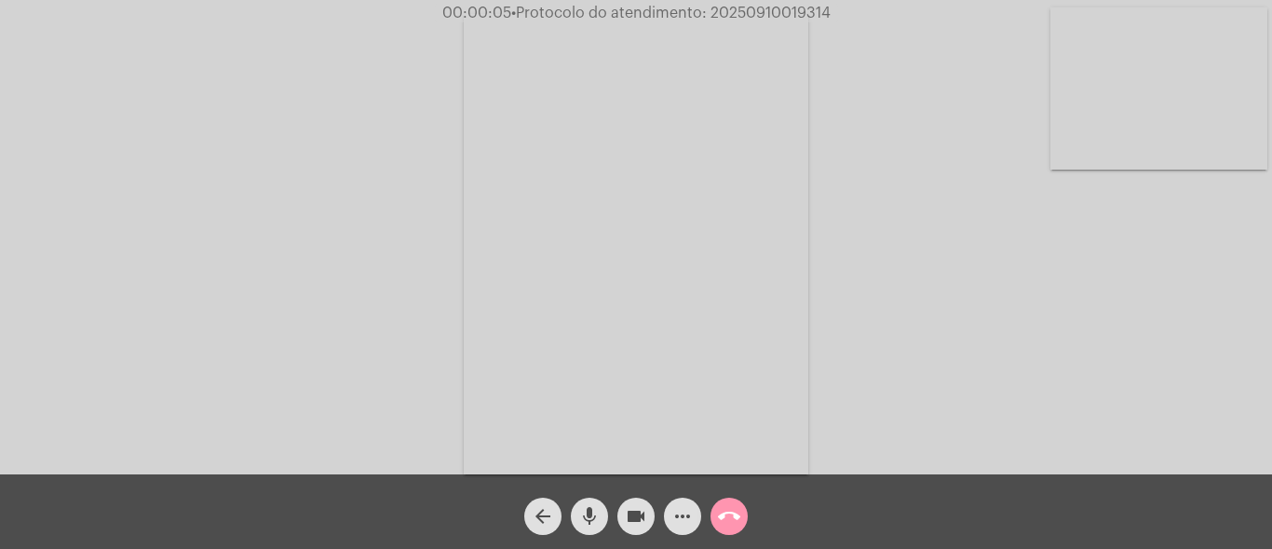
click at [591, 501] on span "mic" at bounding box center [589, 515] width 22 height 37
click at [589, 518] on mat-icon "mic_off" at bounding box center [589, 516] width 22 height 22
click at [589, 518] on mat-icon "mic" at bounding box center [589, 516] width 22 height 22
click at [589, 518] on mat-icon "mic_off" at bounding box center [589, 516] width 22 height 22
click at [589, 518] on mat-icon "mic" at bounding box center [589, 516] width 22 height 22
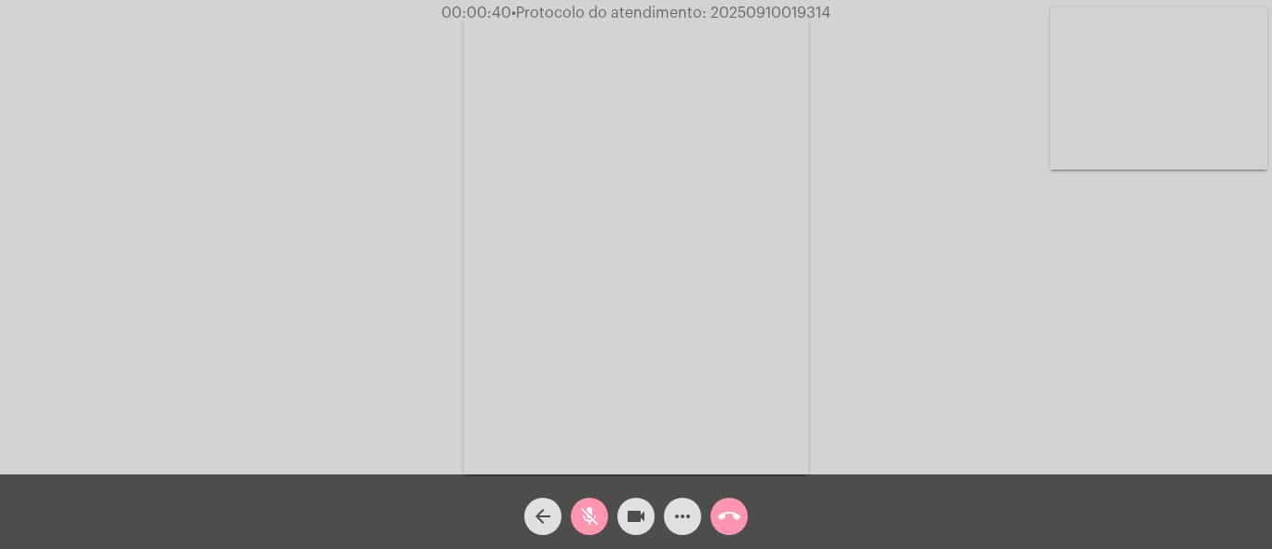
click at [585, 516] on mat-icon "mic_off" at bounding box center [589, 516] width 22 height 22
click at [599, 508] on mat-icon "mic" at bounding box center [589, 516] width 22 height 22
click at [585, 509] on mat-icon "mic_off" at bounding box center [589, 516] width 22 height 22
click at [592, 508] on mat-icon "mic" at bounding box center [589, 516] width 22 height 22
click at [628, 522] on mat-icon "videocam" at bounding box center [636, 516] width 22 height 22
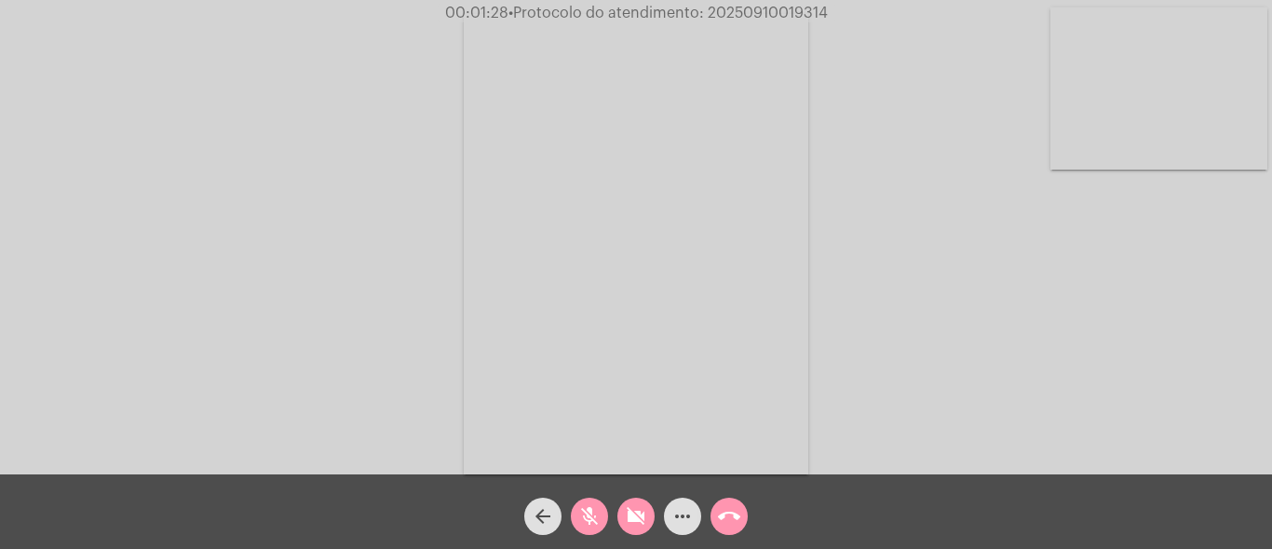
click at [589, 514] on mat-icon "mic_off" at bounding box center [589, 516] width 22 height 22
click at [629, 521] on mat-icon "videocam_off" at bounding box center [636, 516] width 22 height 22
click at [587, 511] on mat-icon "mic" at bounding box center [589, 516] width 22 height 22
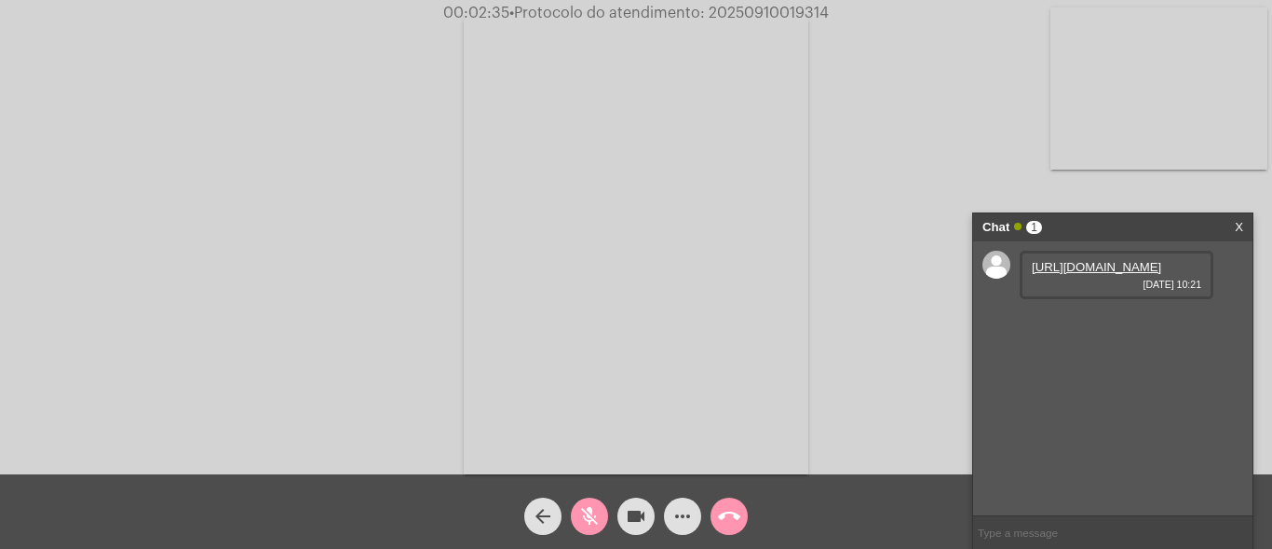
click at [587, 522] on mat-icon "mic_off" at bounding box center [589, 516] width 22 height 22
click at [1060, 274] on link "https://neft-transfer-bucket.s3.amazonaws.com/temp-6365b3d2-a6a7-dfa6-c624-6b03…" at bounding box center [1096, 267] width 129 height 14
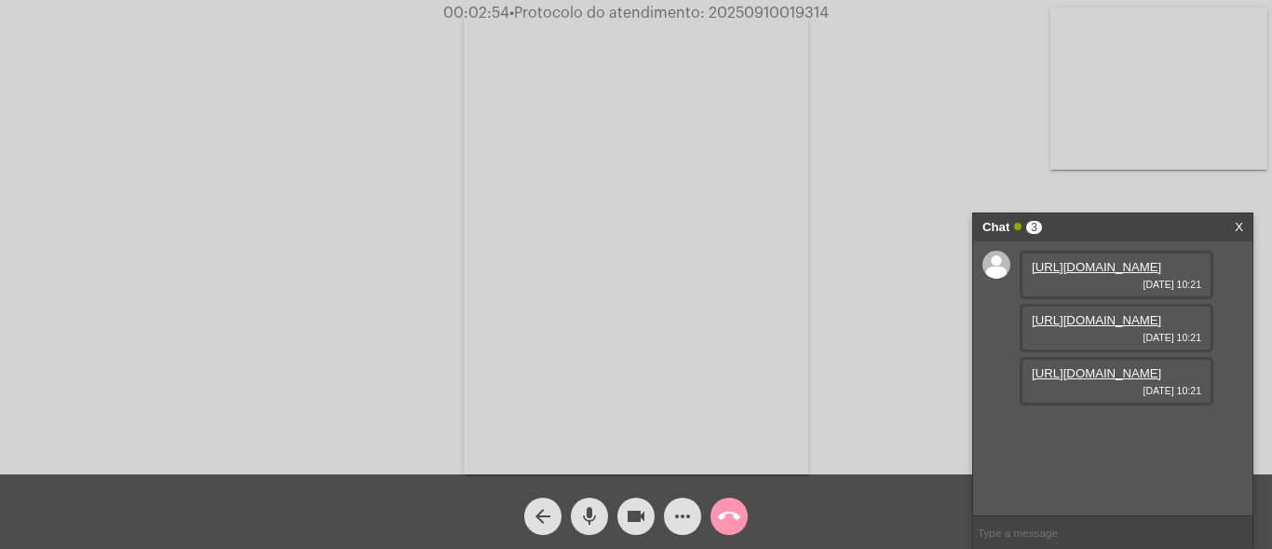
click at [136, 183] on div "Acessando Câmera e Microfone..." at bounding box center [636, 242] width 1268 height 474
click at [1077, 327] on link "https://neft-transfer-bucket.s3.amazonaws.com/temp-0da5a2cc-2ed1-216f-c8a8-c63d…" at bounding box center [1096, 320] width 129 height 14
click at [92, 167] on div "Acessando Câmera e Microfone..." at bounding box center [636, 242] width 1268 height 474
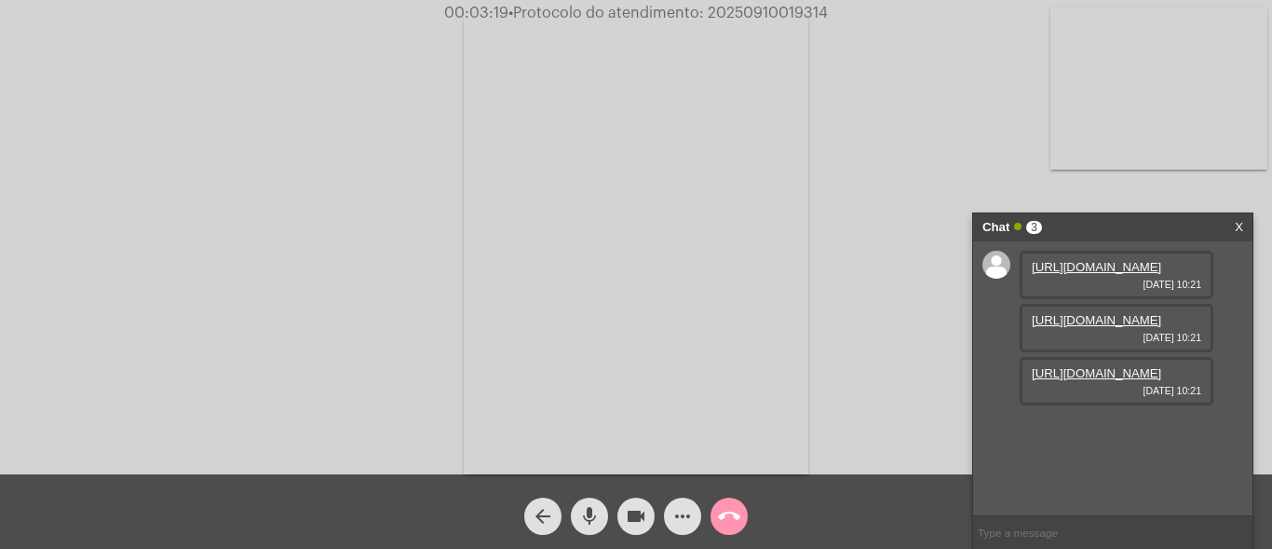
click at [1109, 380] on link "https://neft-transfer-bucket.s3.amazonaws.com/temp-a6021173-0860-a513-ad49-9654…" at bounding box center [1096, 373] width 129 height 14
click at [128, 205] on div "Acessando Câmera e Microfone..." at bounding box center [636, 242] width 1268 height 474
drag, startPoint x: 1101, startPoint y: 454, endPoint x: 591, endPoint y: 101, distance: 620.3
click at [1100, 433] on link "https://neft-transfer-bucket.s3.amazonaws.com/temp-55bbc181-ca88-acfc-5132-479b…" at bounding box center [1096, 426] width 129 height 14
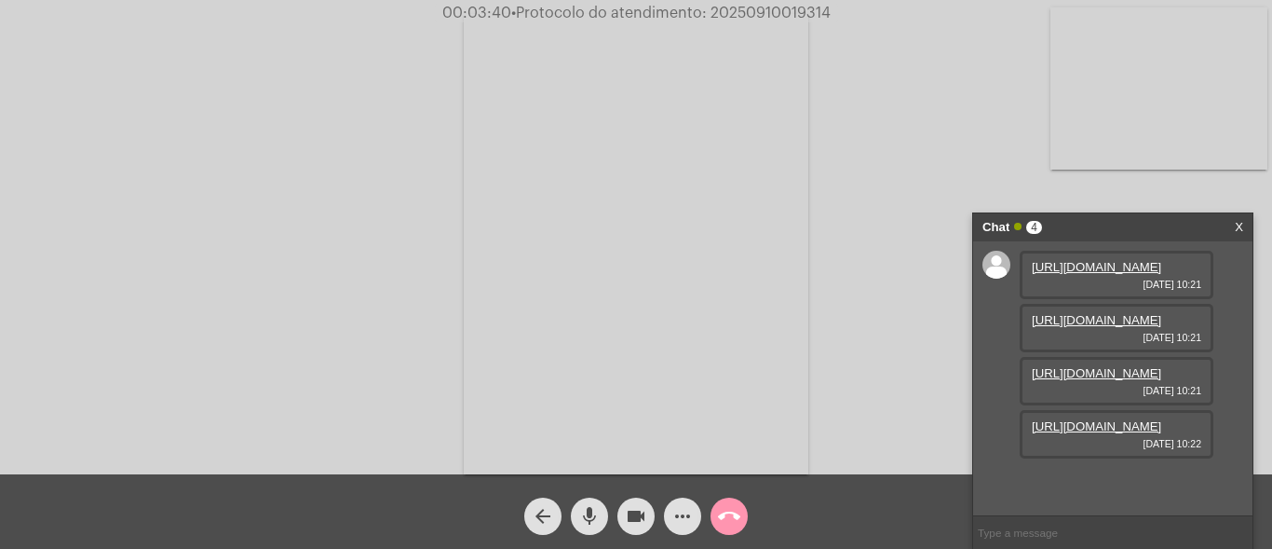
scroll to position [111, 0]
drag, startPoint x: 85, startPoint y: 183, endPoint x: 515, endPoint y: 467, distance: 515.6
click at [85, 183] on div "Acessando Câmera e Microfone..." at bounding box center [636, 242] width 1268 height 474
click at [588, 511] on mat-icon "mic" at bounding box center [589, 516] width 22 height 22
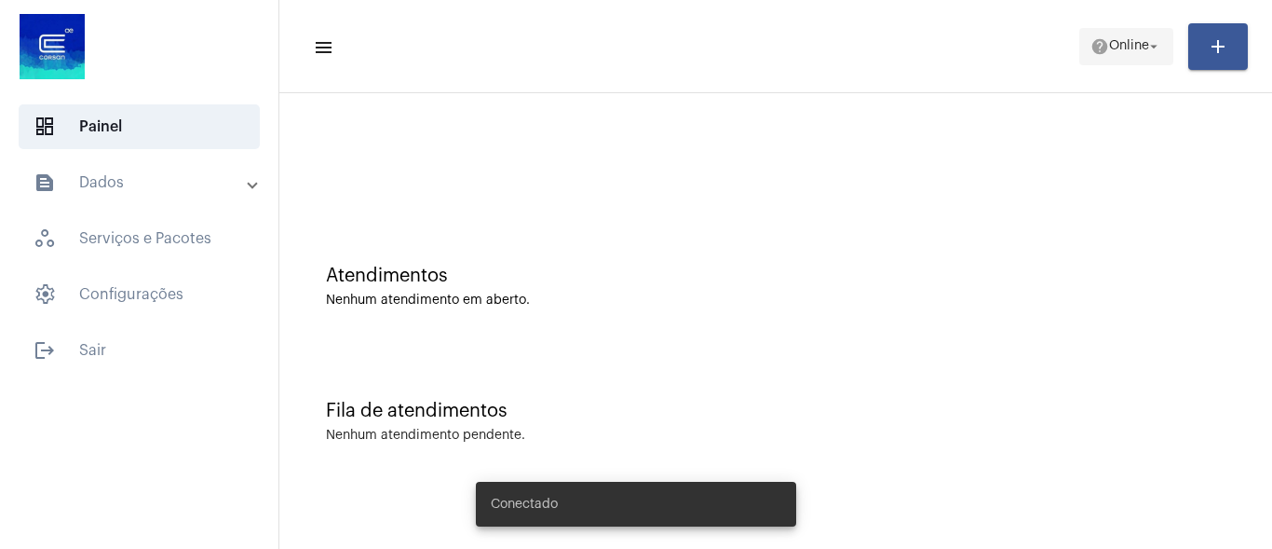
click at [1133, 50] on span "Online" at bounding box center [1129, 46] width 40 height 13
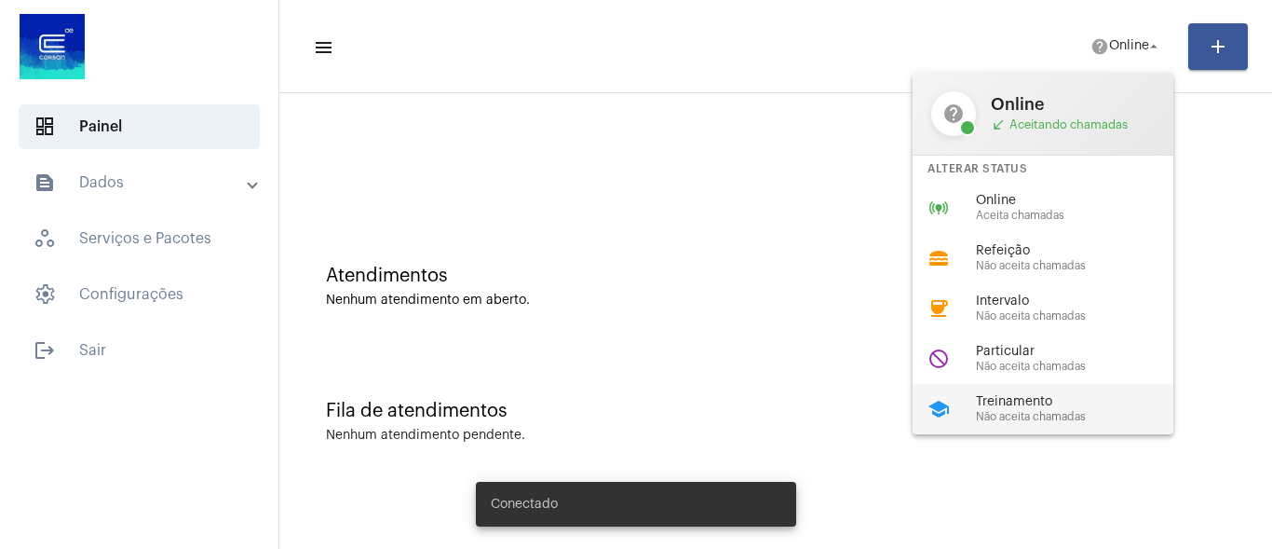
click at [1098, 417] on span "Não aceita chamadas" at bounding box center [1082, 417] width 212 height 12
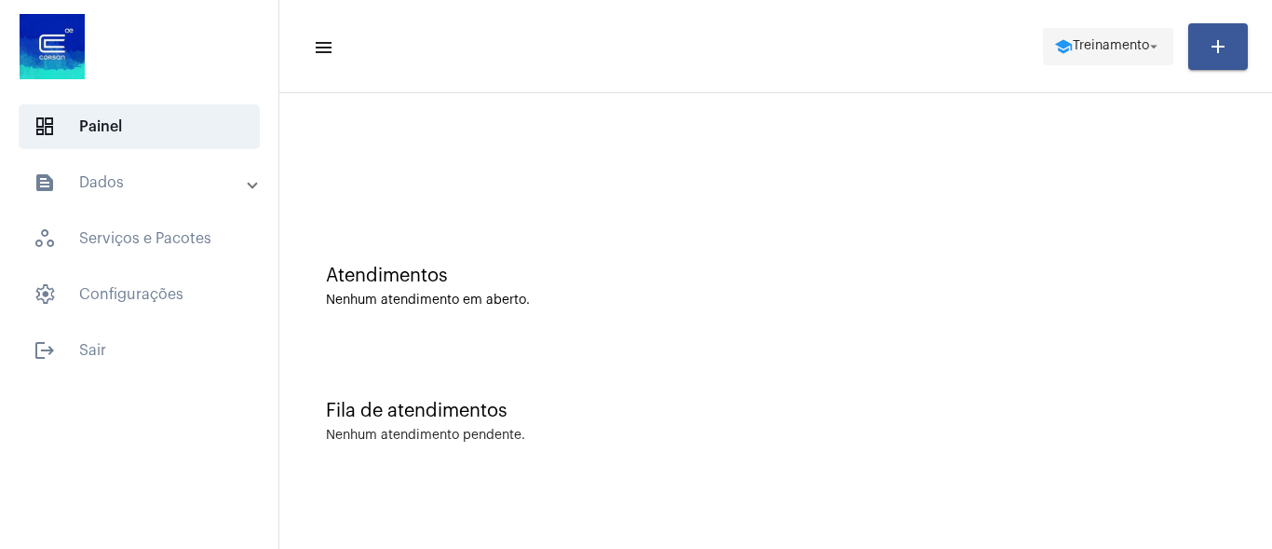
click at [1056, 42] on mat-icon "school" at bounding box center [1063, 46] width 19 height 19
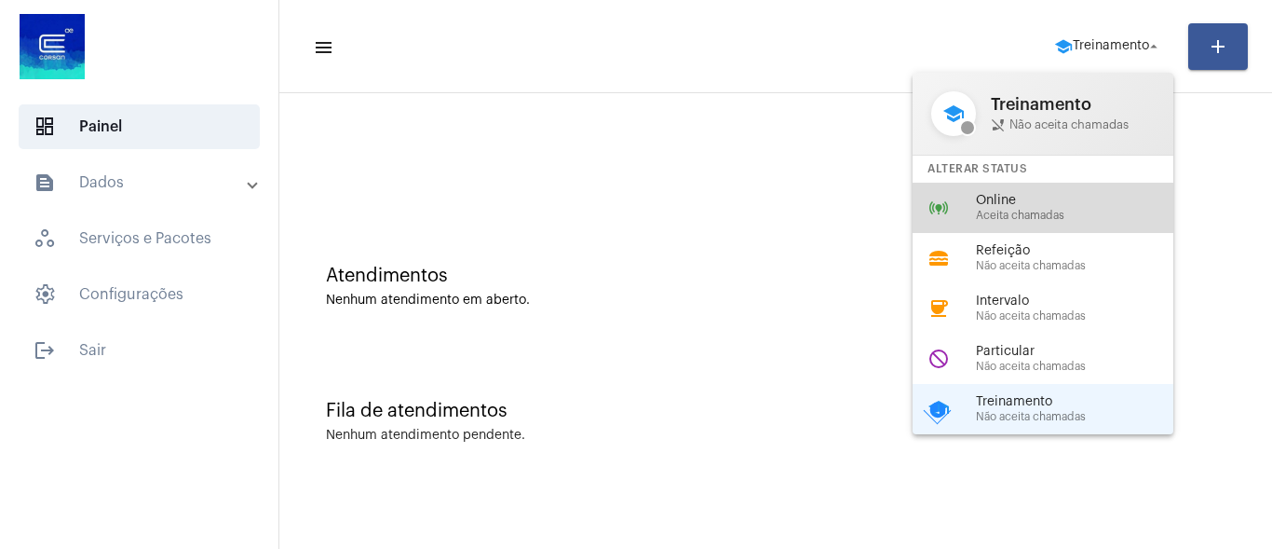
click at [1056, 200] on span "Online" at bounding box center [1082, 201] width 212 height 14
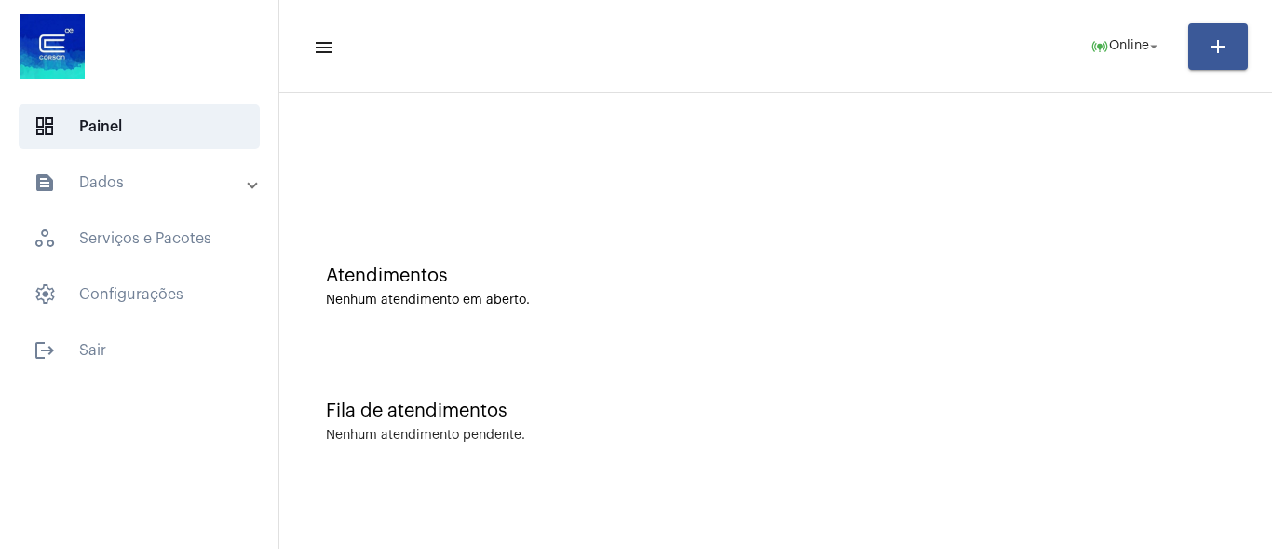
click at [1056, 307] on div "Atendimentos Nenhum atendimento em aberto." at bounding box center [776, 277] width 974 height 135
click at [1093, 41] on mat-icon "online_prediction" at bounding box center [1100, 46] width 19 height 19
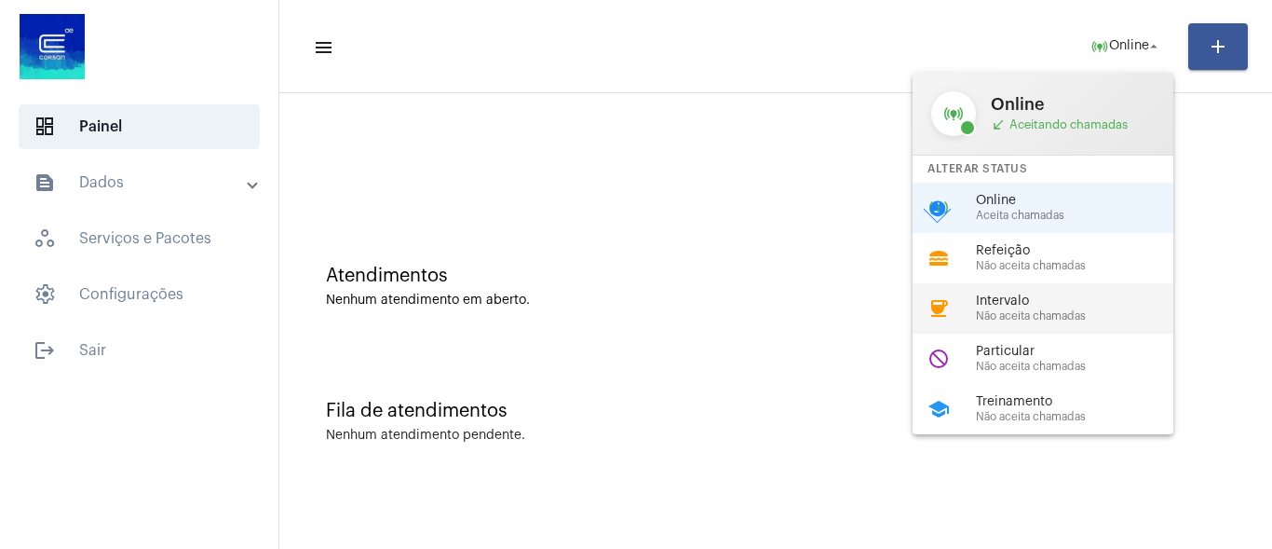
click at [1039, 324] on div "coffee Intervalo Não aceita chamadas" at bounding box center [1058, 308] width 291 height 50
